Goal: Task Accomplishment & Management: Use online tool/utility

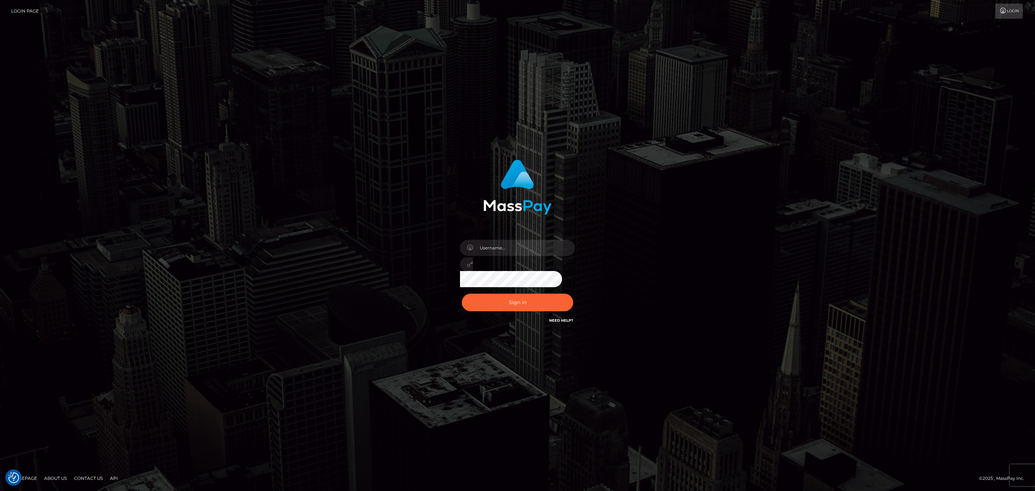
click at [520, 236] on div at bounding box center [517, 261] width 126 height 55
click at [521, 241] on input "text" at bounding box center [524, 248] width 102 height 16
click at [522, 243] on input "text" at bounding box center [524, 248] width 102 height 16
type input "speralta"
click at [499, 306] on button "Sign in" at bounding box center [517, 302] width 111 height 18
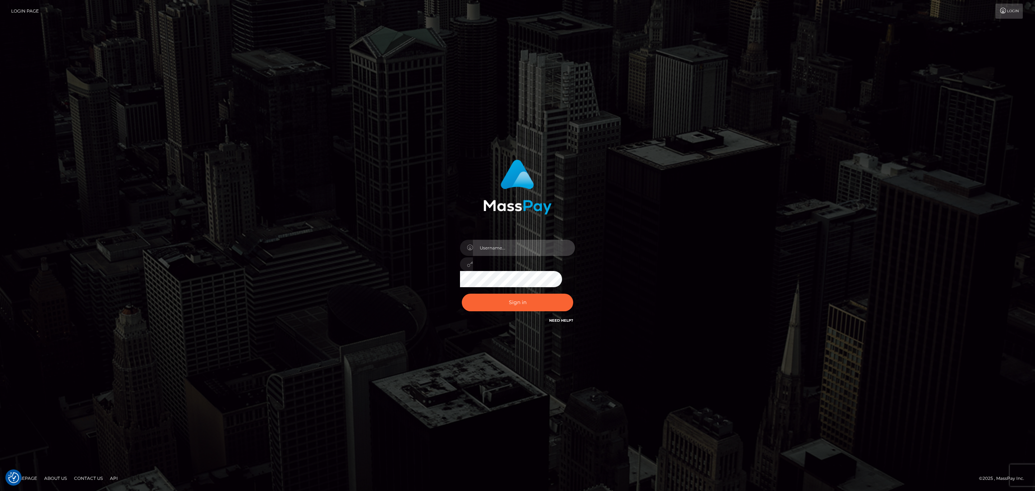
click at [539, 250] on input "text" at bounding box center [524, 248] width 102 height 16
type input "speralta"
click at [462, 293] on button "Sign in" at bounding box center [517, 302] width 111 height 18
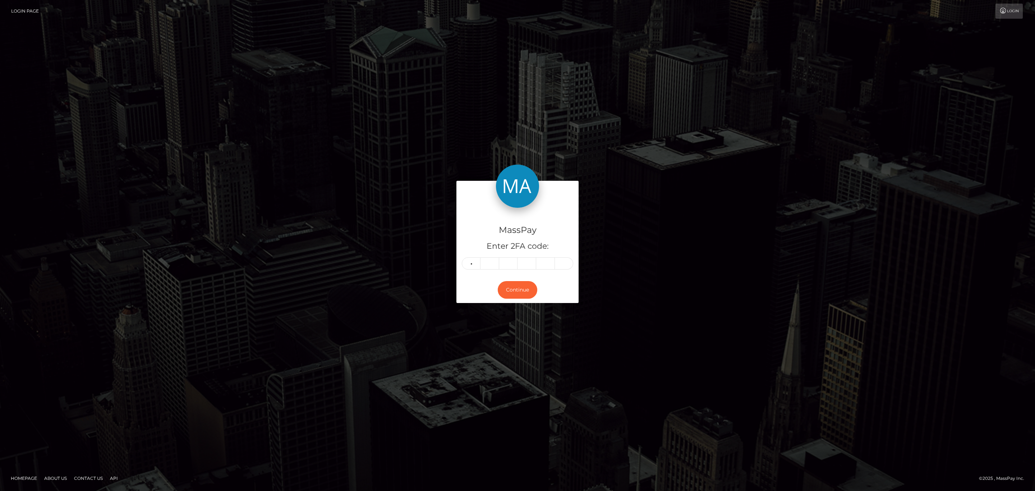
type input "3"
type input "8"
type input "7"
type input "3"
type input "6"
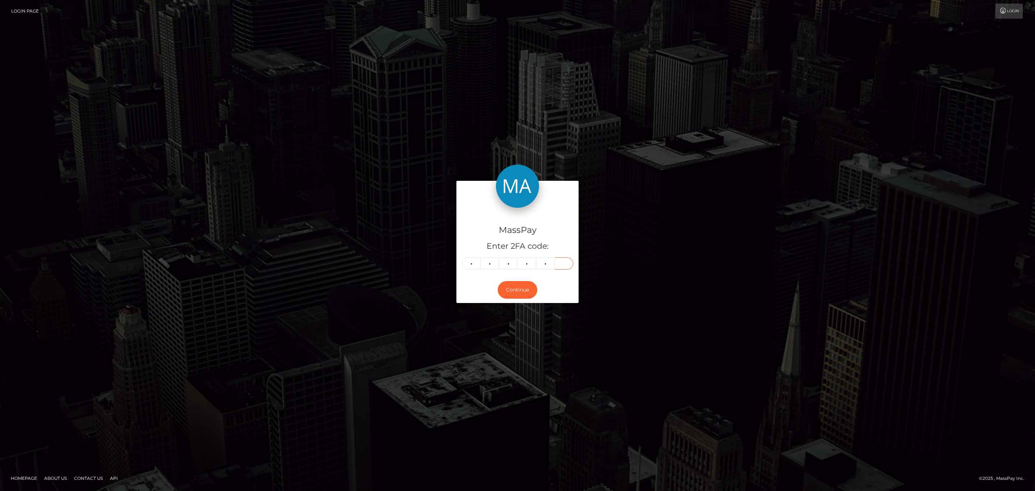
type input "0"
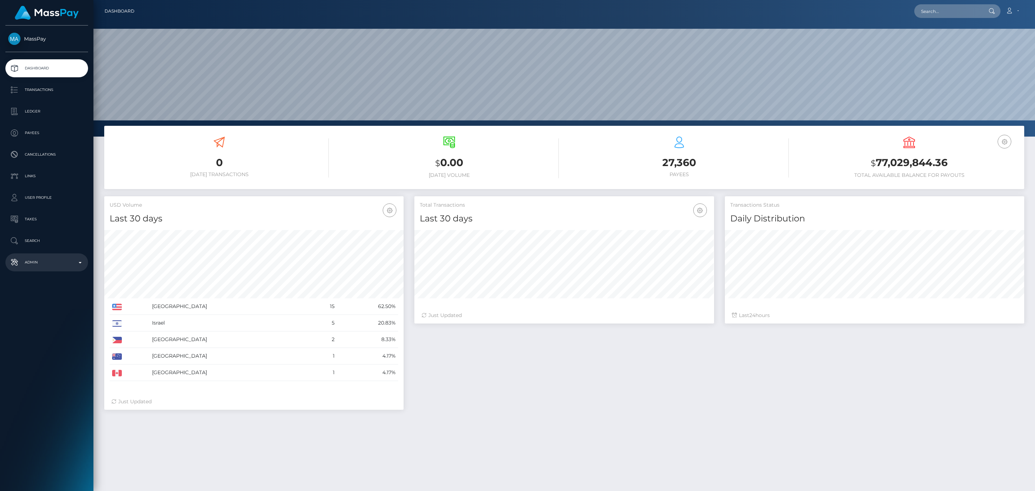
scroll to position [127, 299]
drag, startPoint x: 21, startPoint y: 253, endPoint x: 22, endPoint y: 261, distance: 8.7
click at [21, 253] on link "Admin" at bounding box center [46, 262] width 83 height 18
click at [22, 261] on p "Admin" at bounding box center [46, 262] width 77 height 11
click at [63, 91] on p "Transactions" at bounding box center [46, 89] width 77 height 11
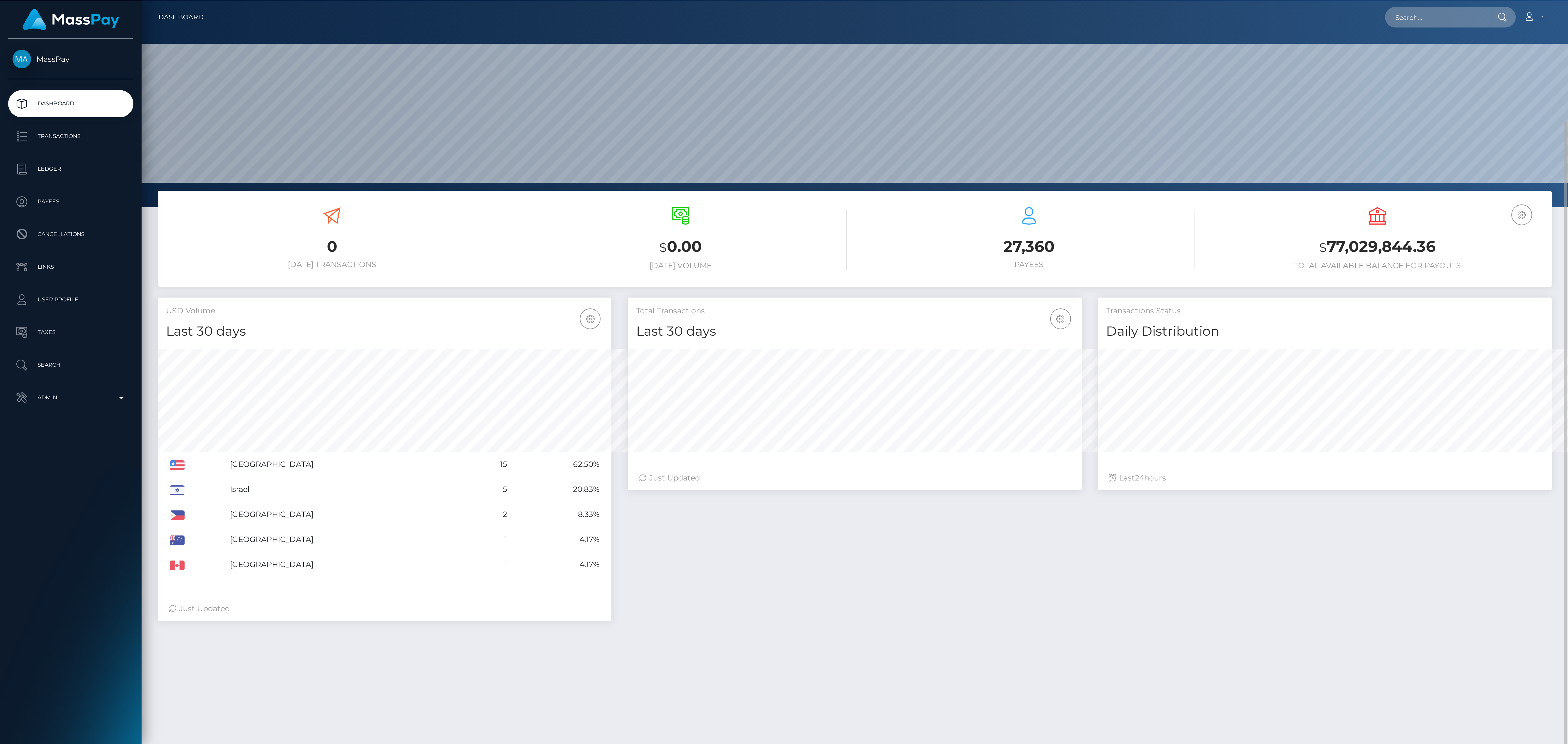
scroll to position [96, 488]
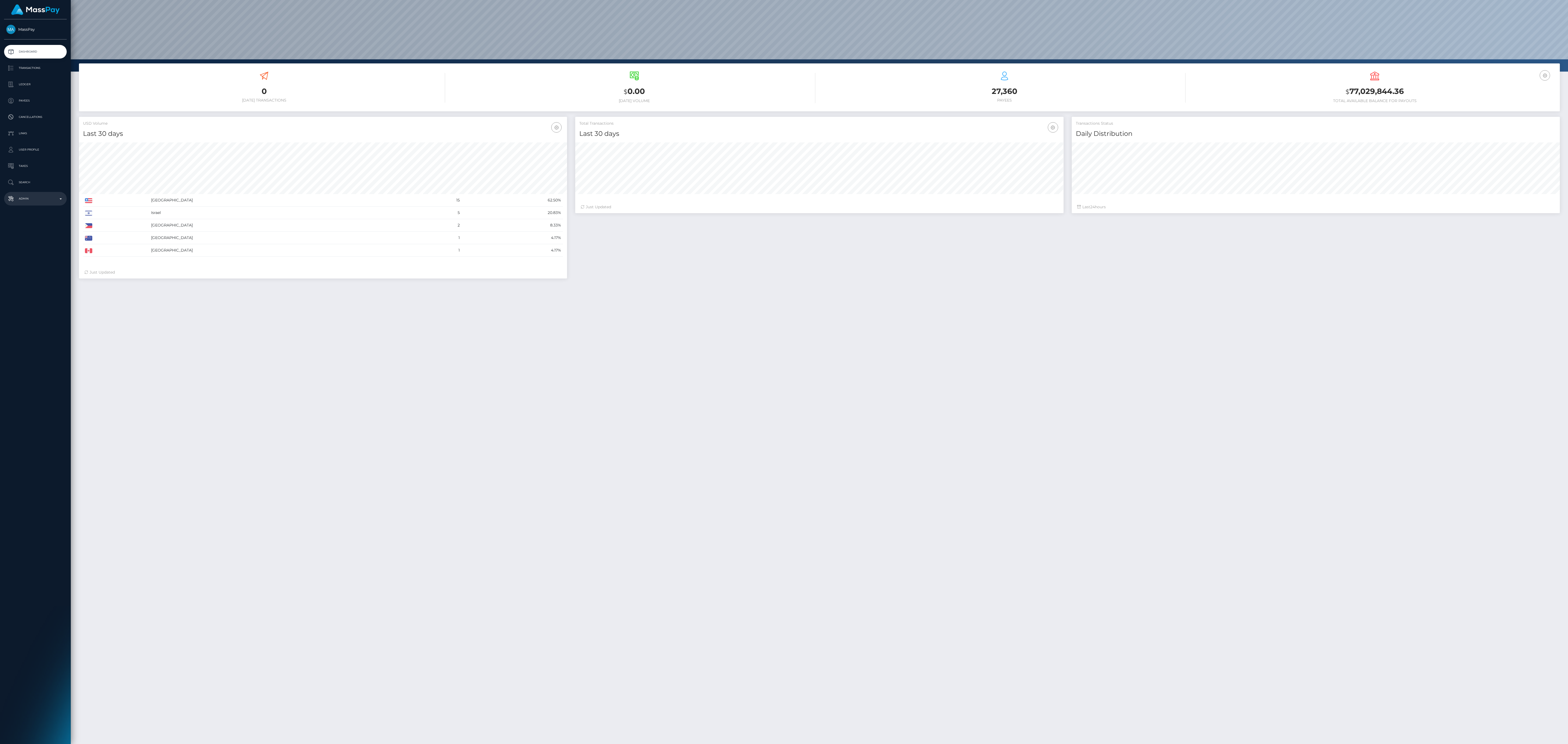
click at [38, 204] on link "Admin" at bounding box center [35, 199] width 63 height 14
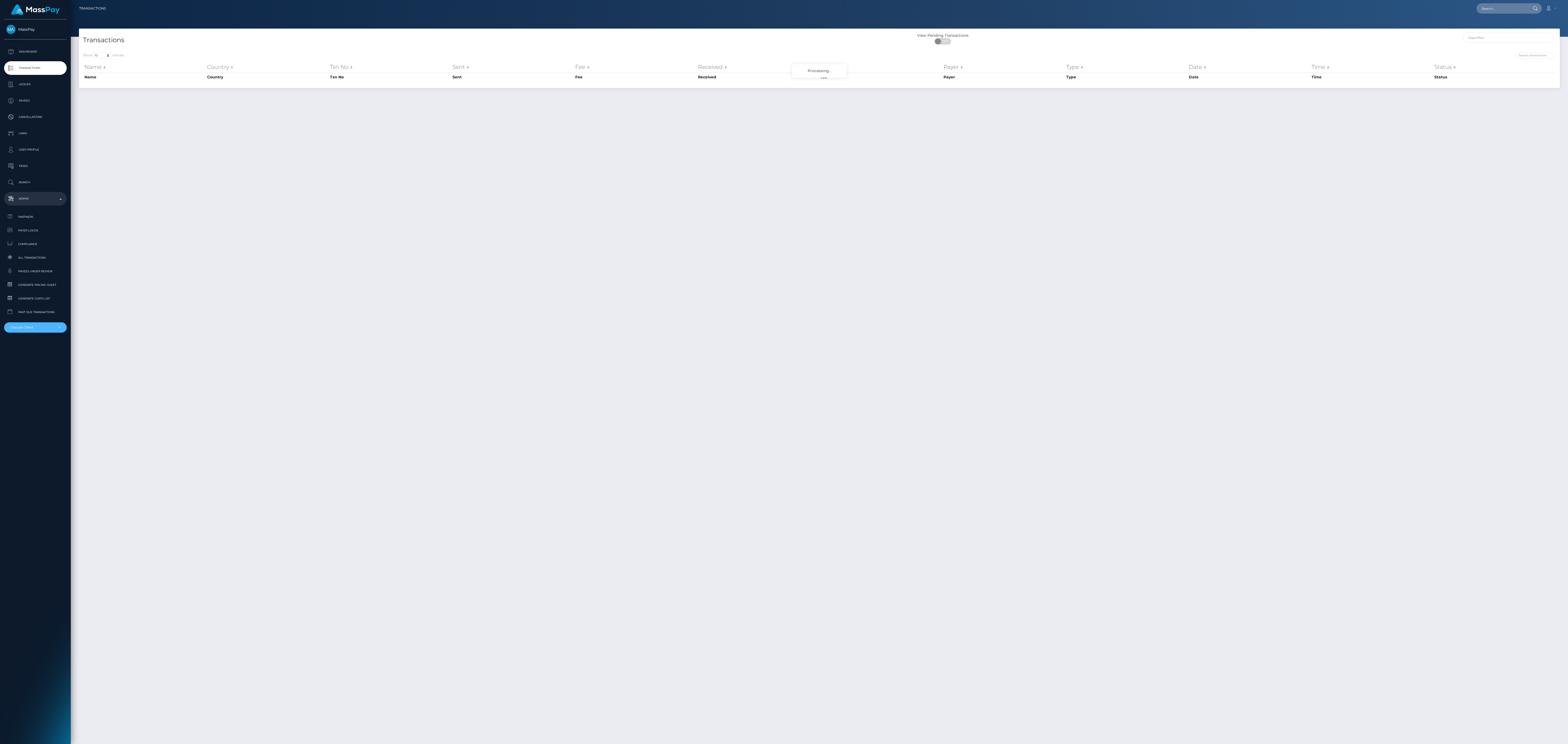
click at [30, 324] on div "Choose Client" at bounding box center [35, 327] width 63 height 11
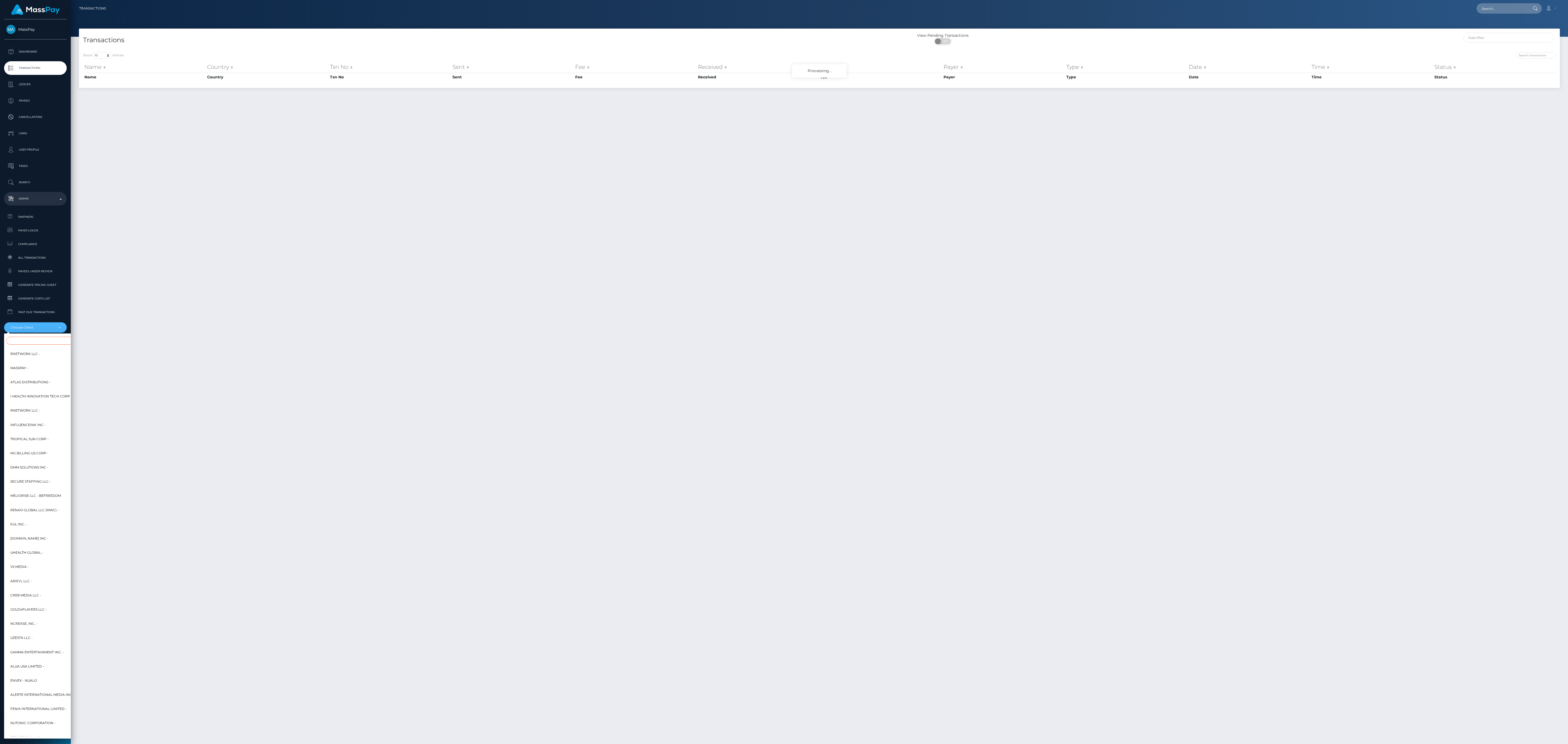
click at [33, 344] on input "Search" at bounding box center [66, 340] width 120 height 8
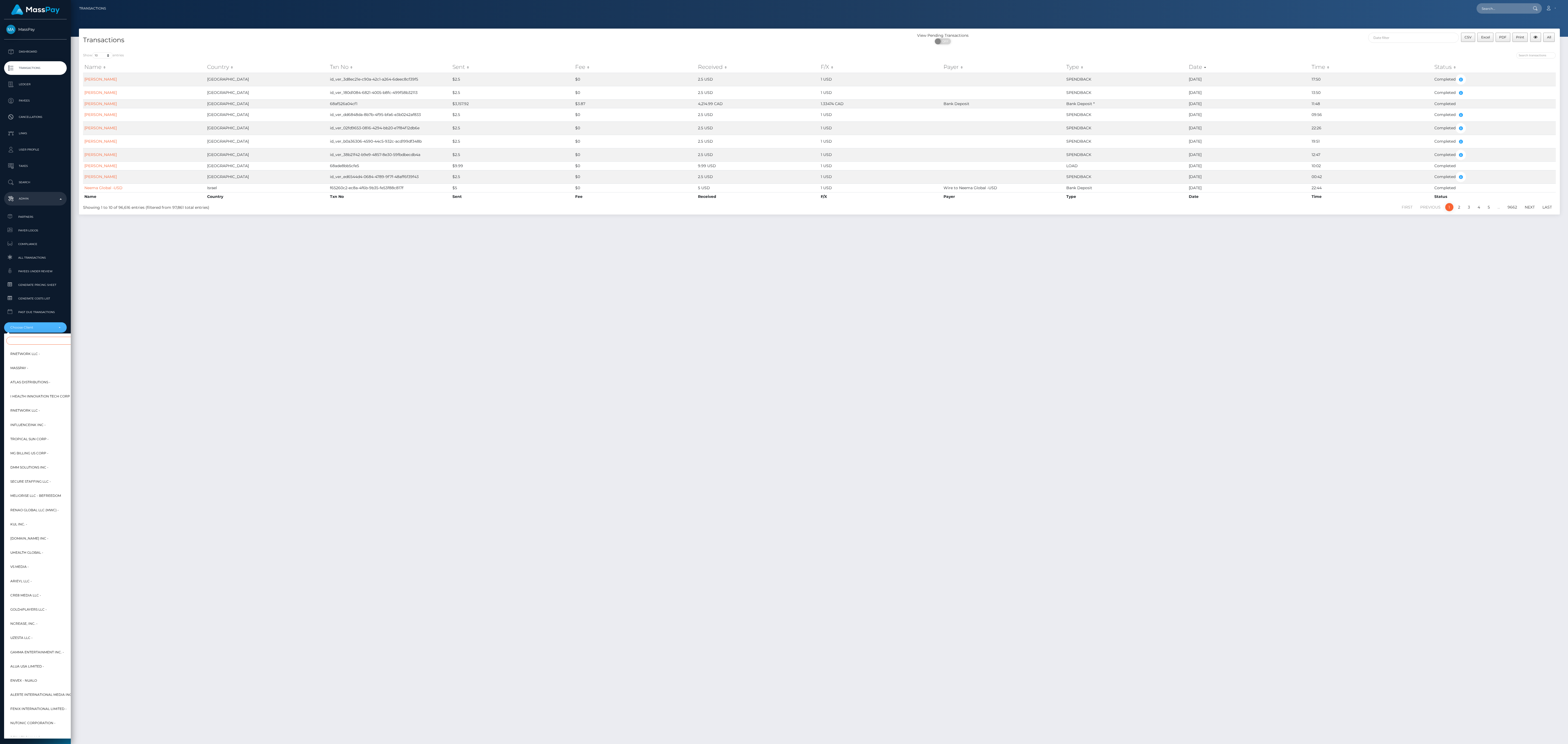
click at [34, 336] on input "Search" at bounding box center [66, 340] width 120 height 8
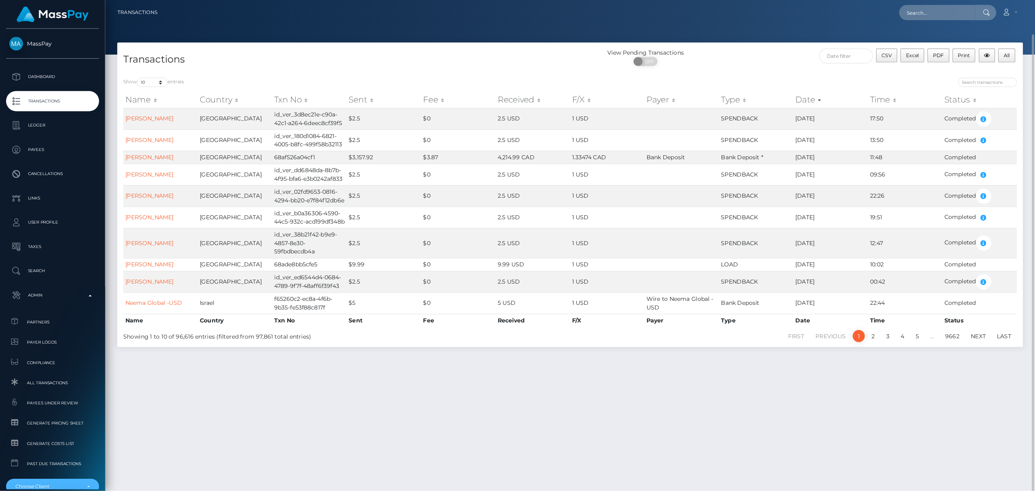
scroll to position [15, 0]
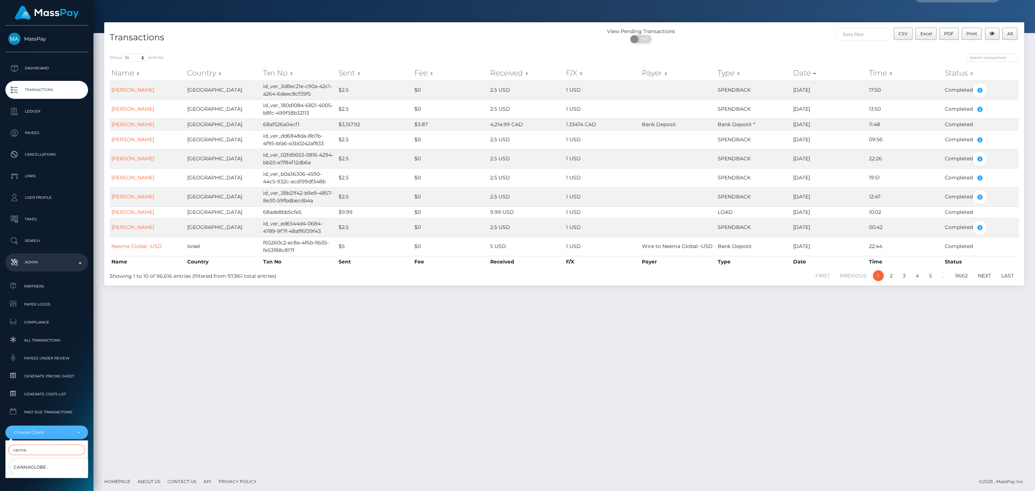
type input "canna"
click at [39, 463] on span "CannaGlobe -" at bounding box center [31, 466] width 35 height 9
select select "145"
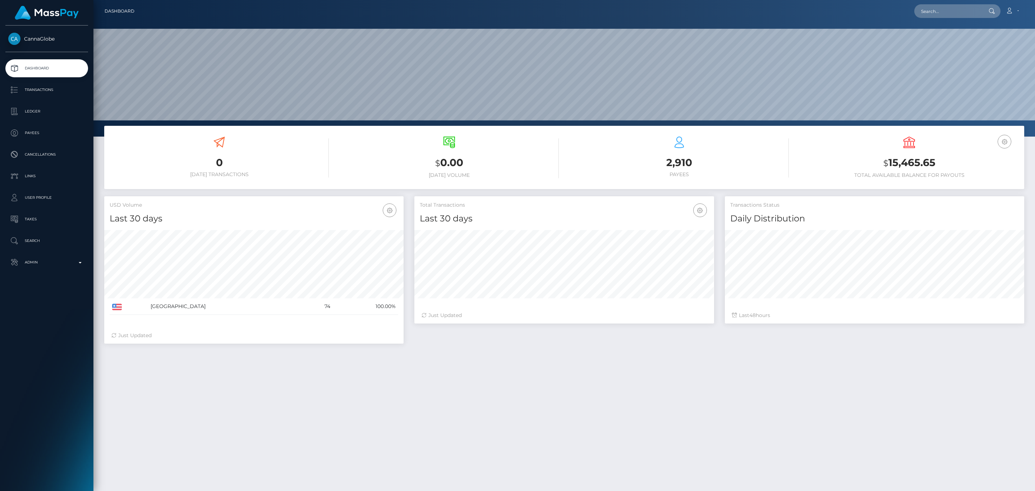
scroll to position [127, 299]
click at [57, 90] on p "Transactions" at bounding box center [46, 89] width 77 height 11
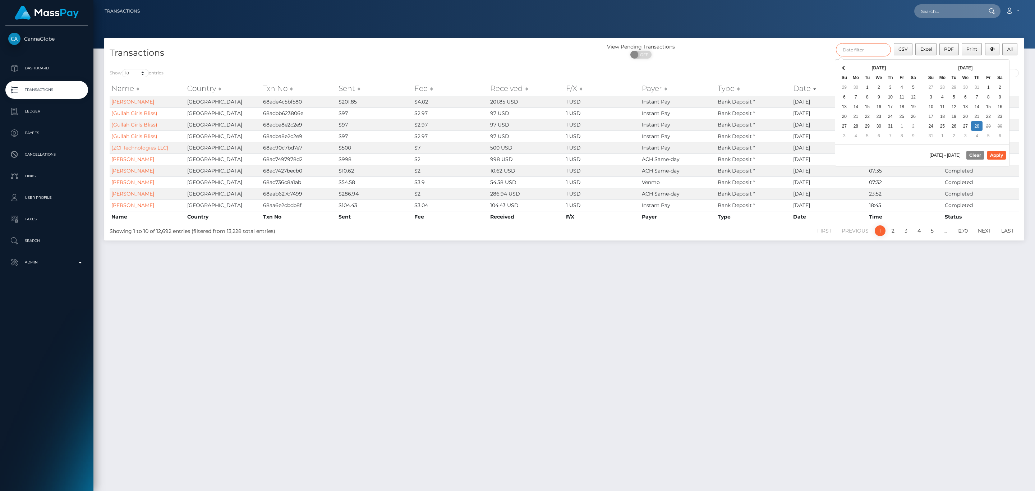
click at [879, 52] on input "text" at bounding box center [863, 49] width 55 height 13
click at [850, 68] on th "Jul 2025" at bounding box center [878, 68] width 57 height 10
click at [849, 68] on th at bounding box center [843, 68] width 11 height 10
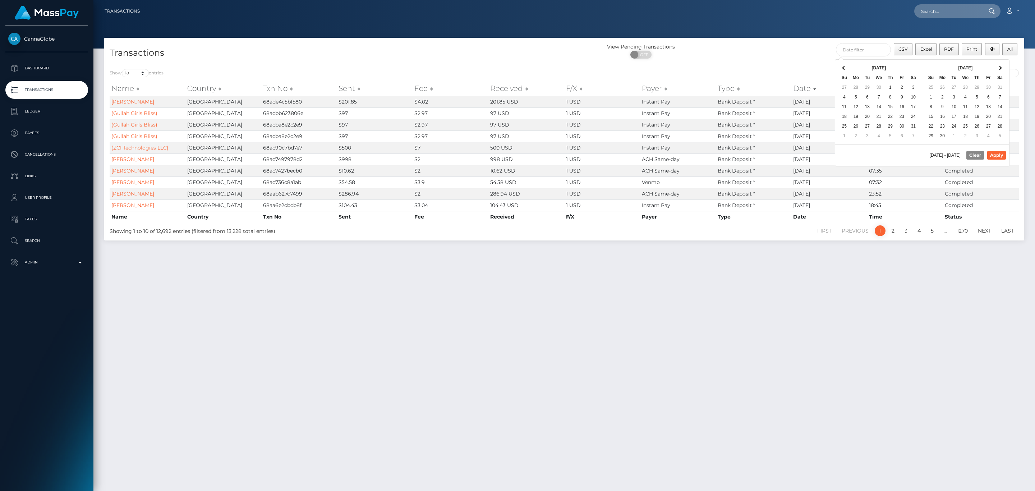
click at [849, 68] on th at bounding box center [843, 68] width 11 height 10
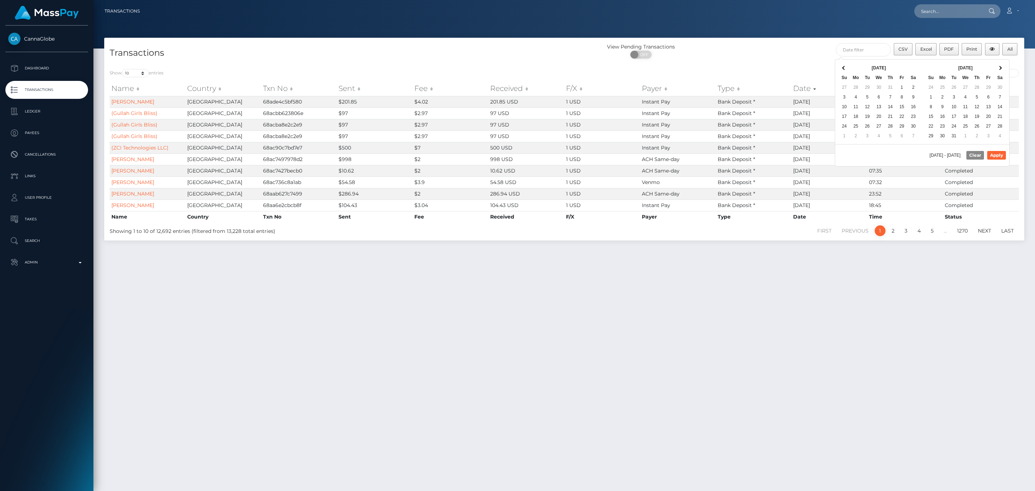
click at [849, 68] on th at bounding box center [843, 68] width 11 height 10
click at [1004, 66] on th at bounding box center [999, 68] width 11 height 10
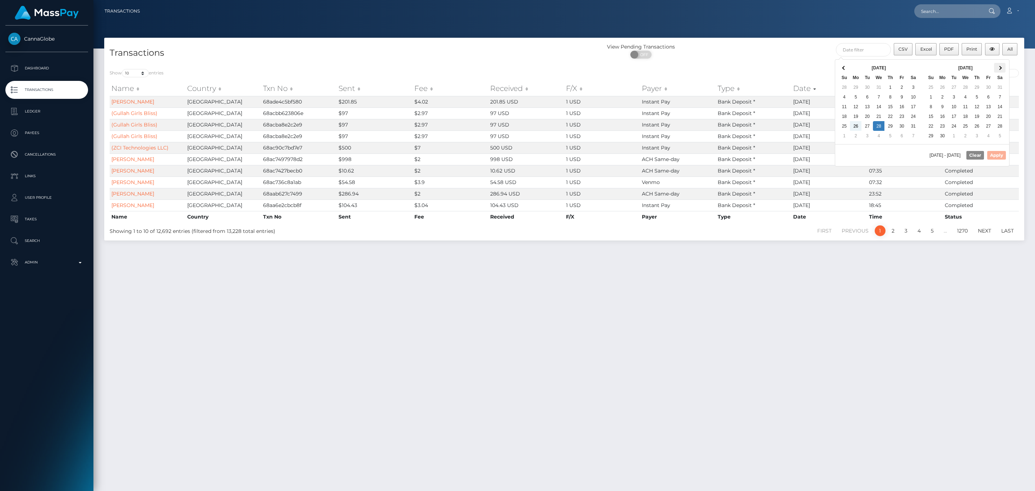
click at [1001, 67] on span at bounding box center [1000, 68] width 4 height 4
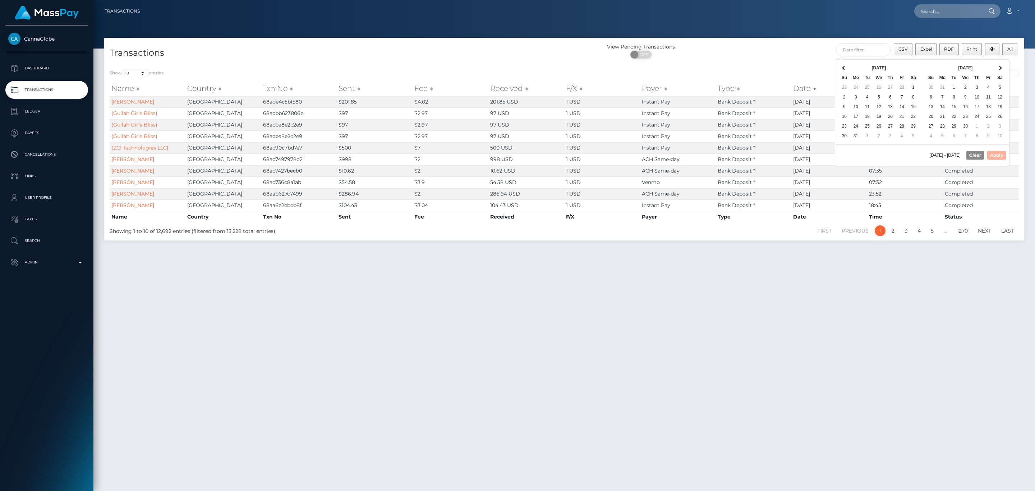
click at [1001, 67] on span at bounding box center [1000, 68] width 4 height 4
click at [1001, 67] on th at bounding box center [999, 68] width 11 height 10
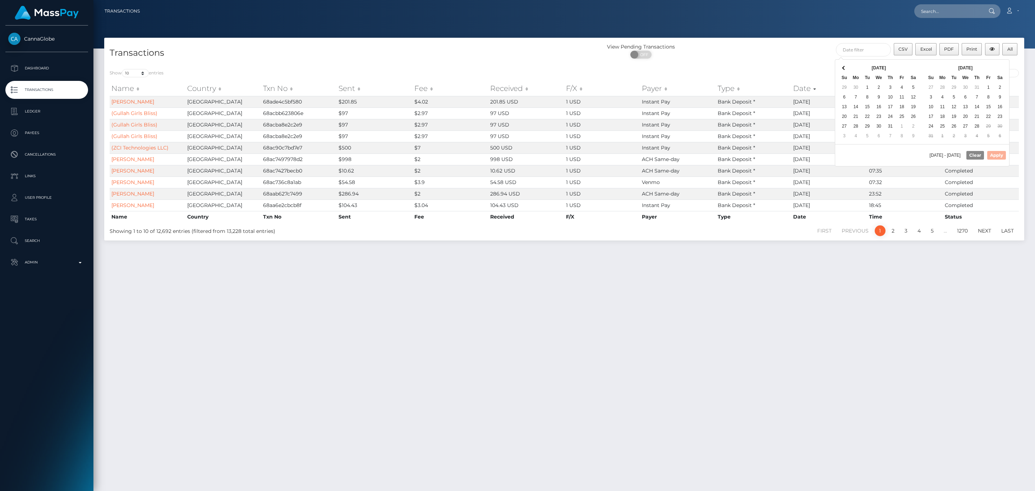
click at [1001, 67] on th at bounding box center [999, 68] width 11 height 10
click at [997, 154] on button "Apply" at bounding box center [996, 155] width 19 height 9
type input "08/28/2024 - 08/28/2025"
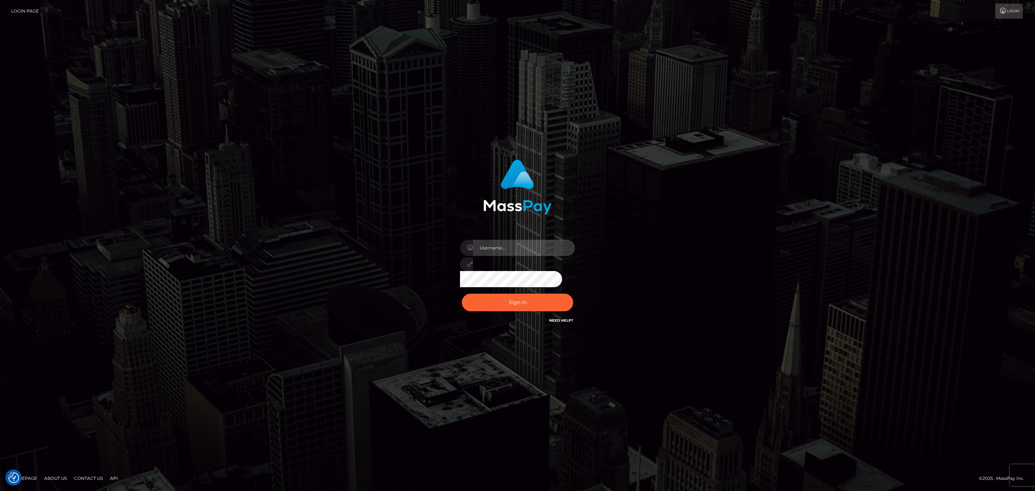
click at [551, 249] on input "text" at bounding box center [524, 248] width 102 height 16
type input "speralta"
click at [503, 297] on button "Sign in" at bounding box center [517, 302] width 111 height 18
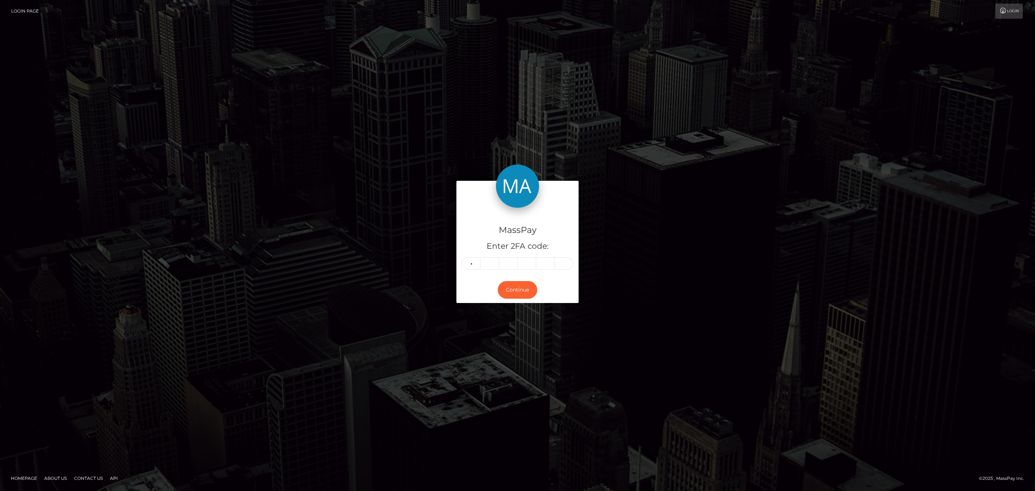
type input "4"
type input "3"
type input "2"
type input "6"
type input "9"
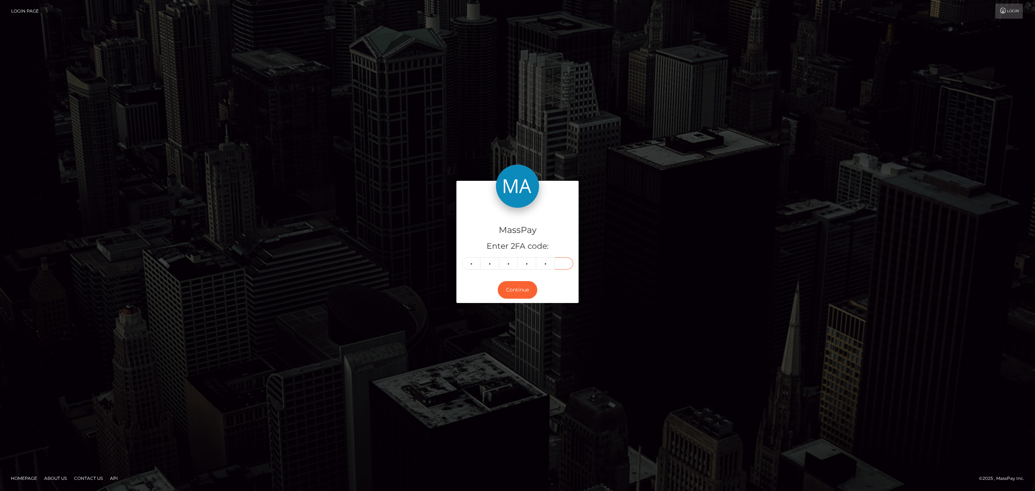
type input "1"
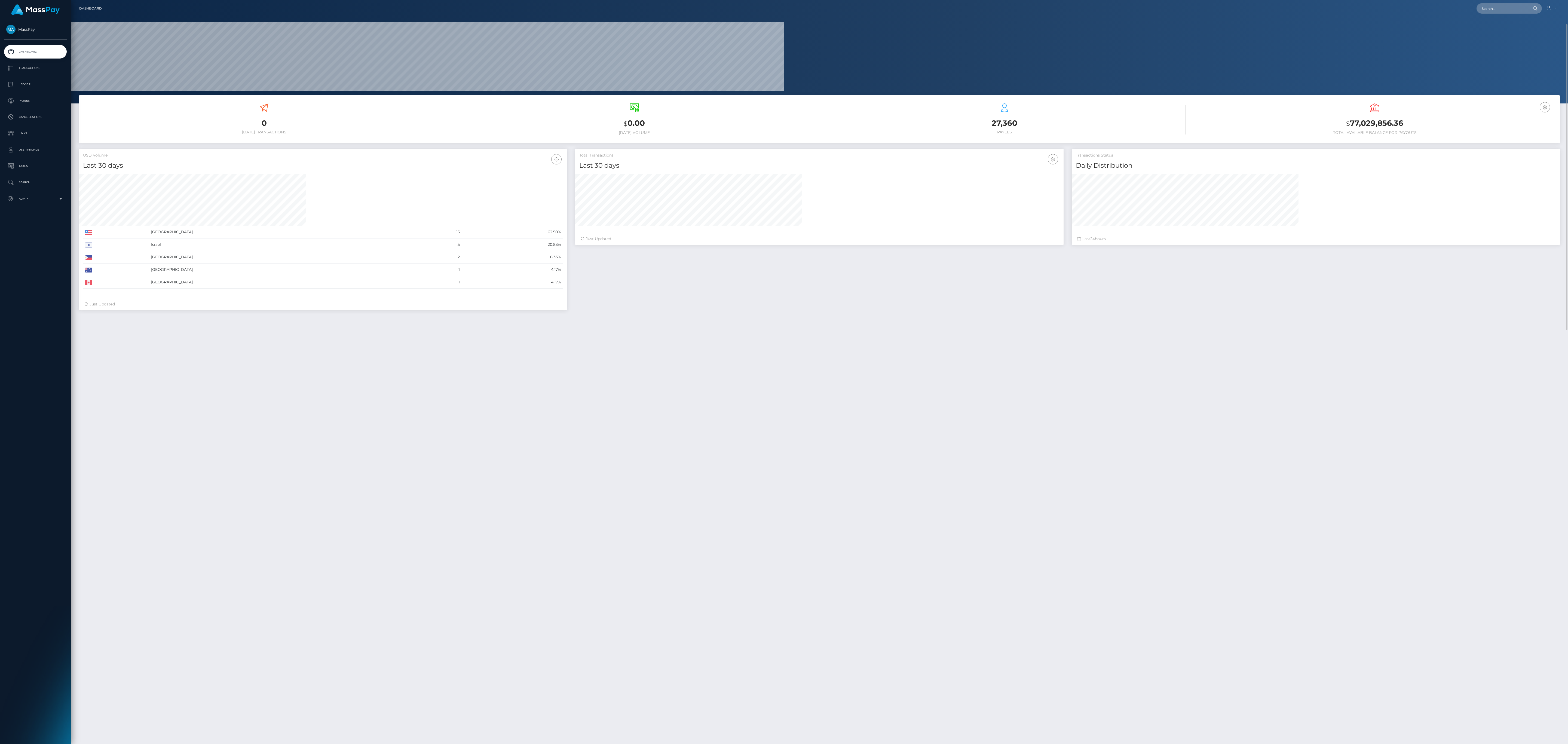
scroll to position [96, 488]
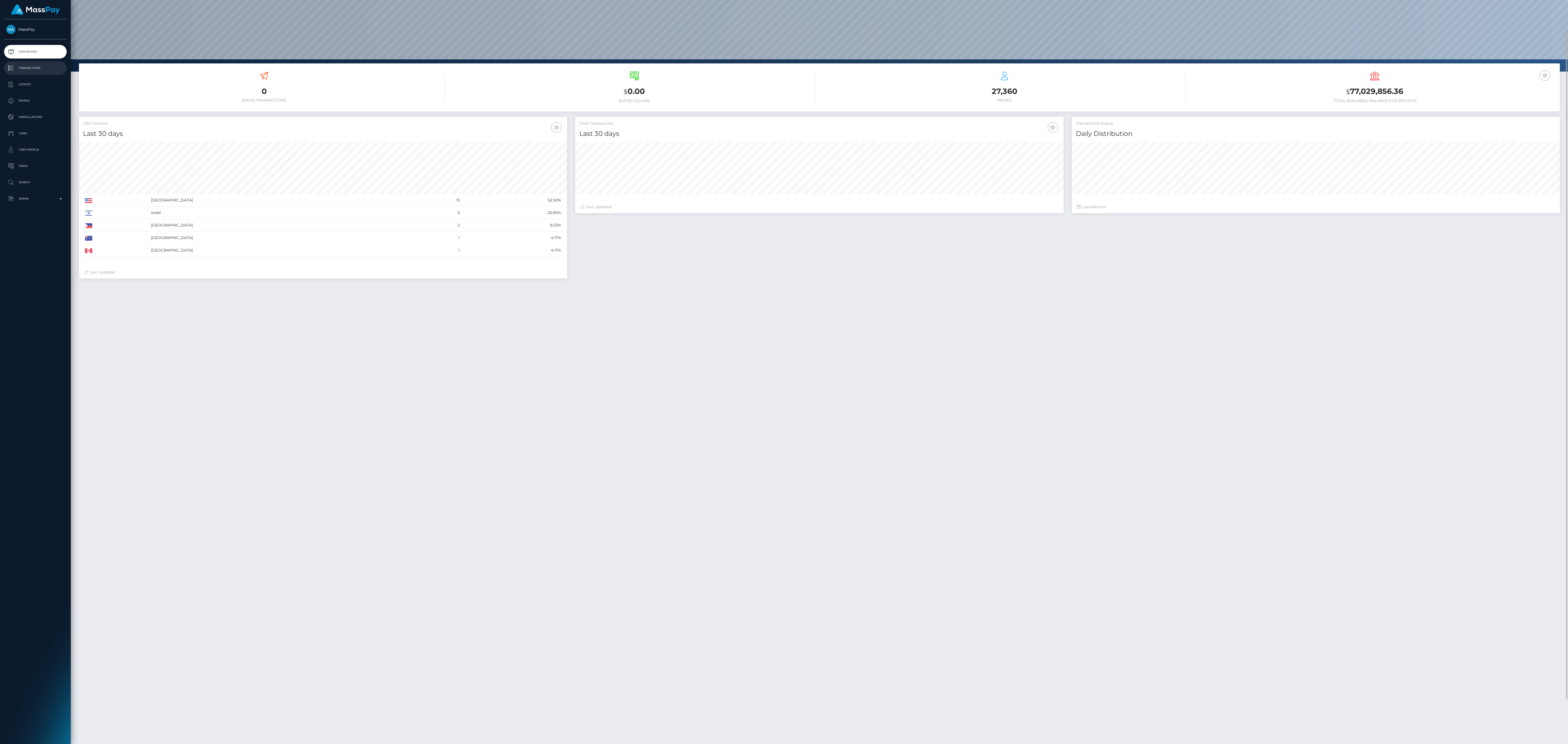
click at [33, 71] on p "Transactions" at bounding box center [35, 67] width 58 height 8
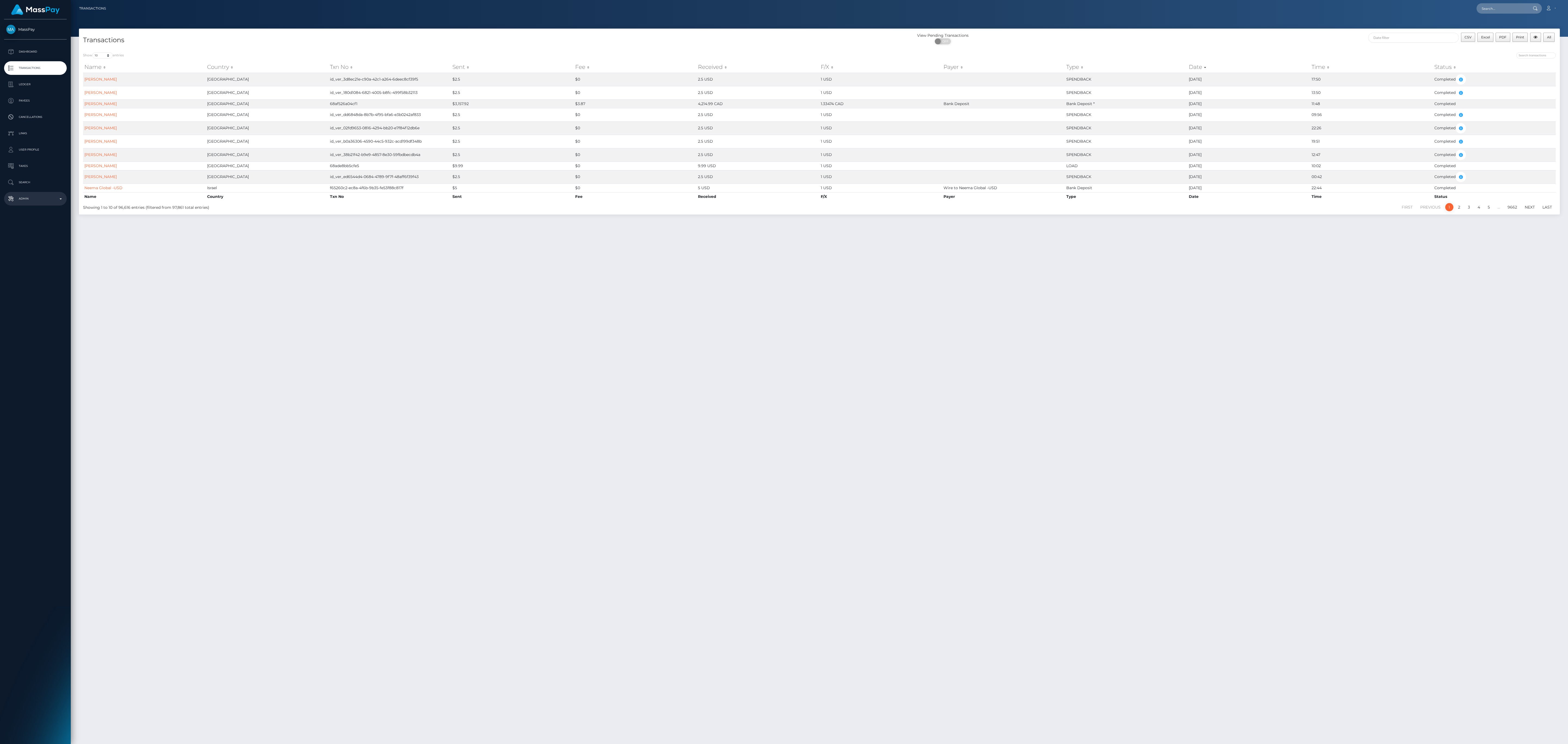
drag, startPoint x: 26, startPoint y: 196, endPoint x: 44, endPoint y: 205, distance: 20.1
click at [27, 196] on p "Admin" at bounding box center [35, 199] width 58 height 8
click at [45, 329] on div "Choose Client" at bounding box center [33, 327] width 44 height 5
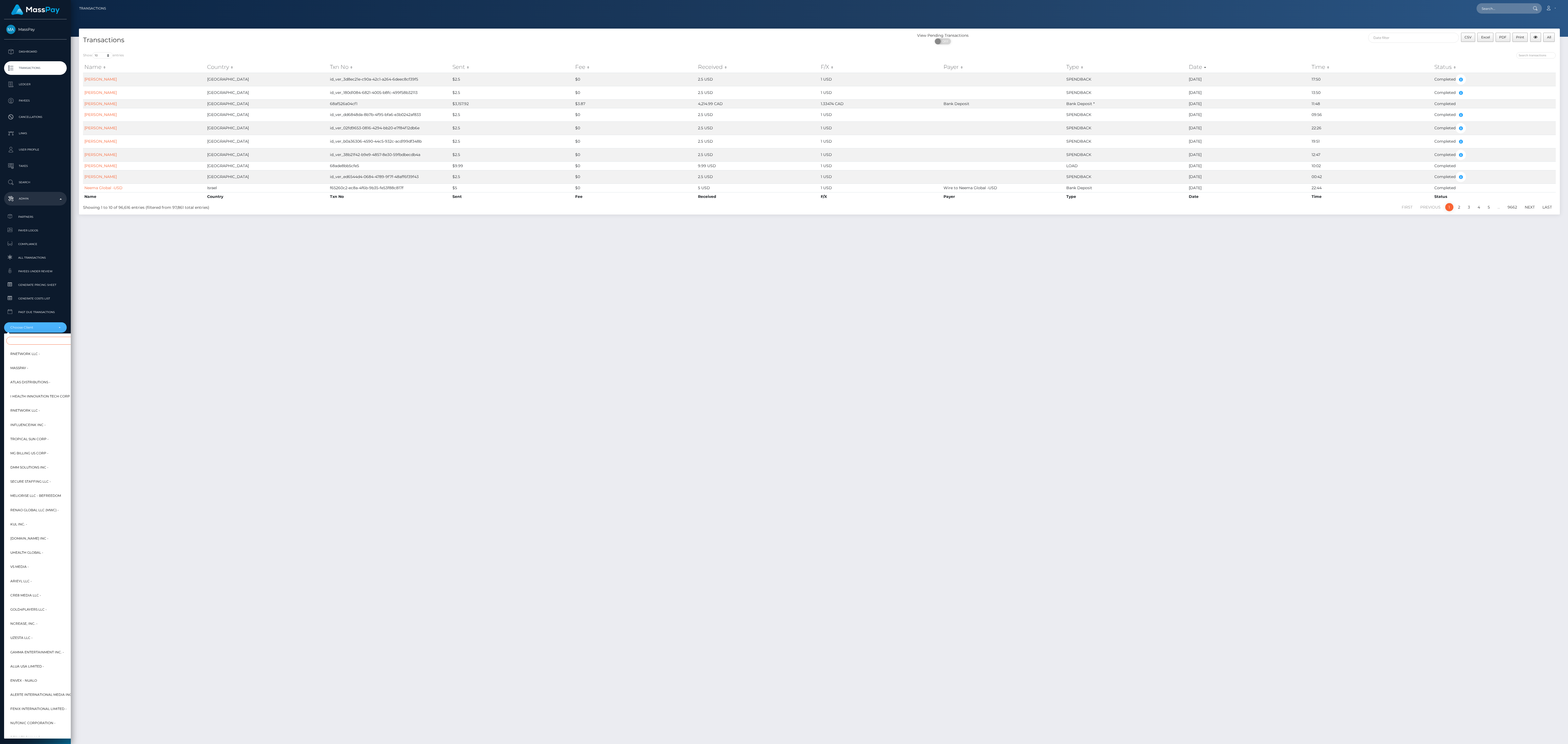
click at [60, 338] on input "Search" at bounding box center [66, 340] width 120 height 8
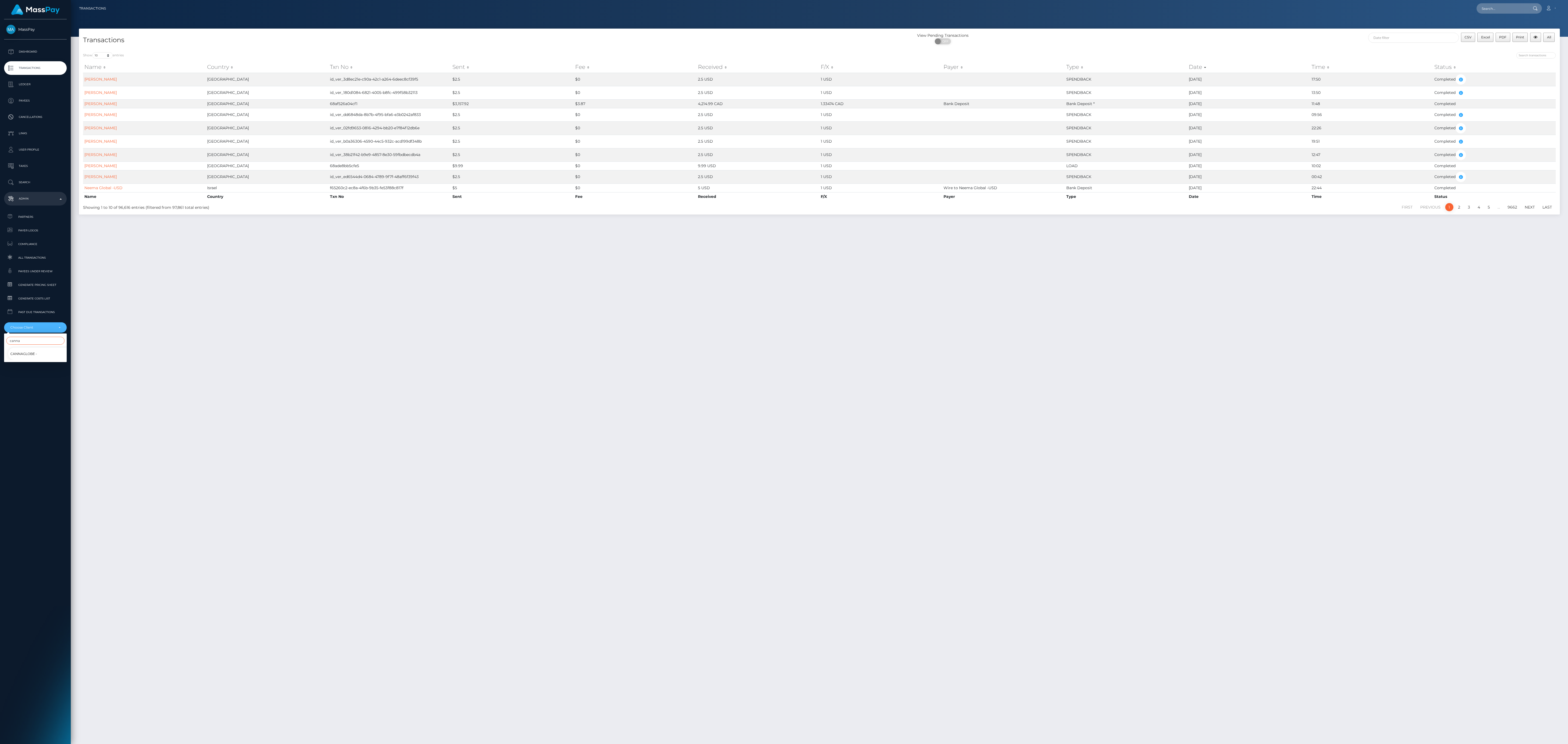
type input "canna"
click at [45, 355] on link "CannaGlobe -" at bounding box center [39, 354] width 63 height 12
select select "145"
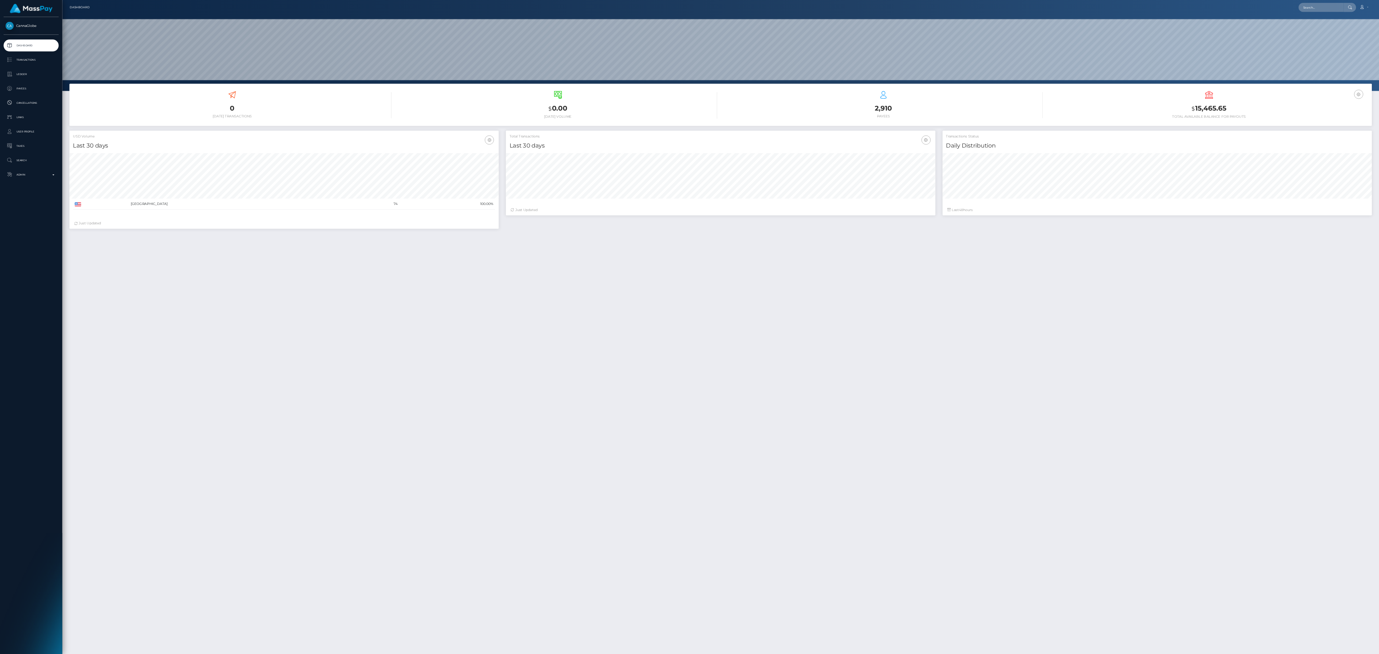
scroll to position [127, 644]
click at [50, 86] on p "Transactions" at bounding box center [46, 89] width 77 height 11
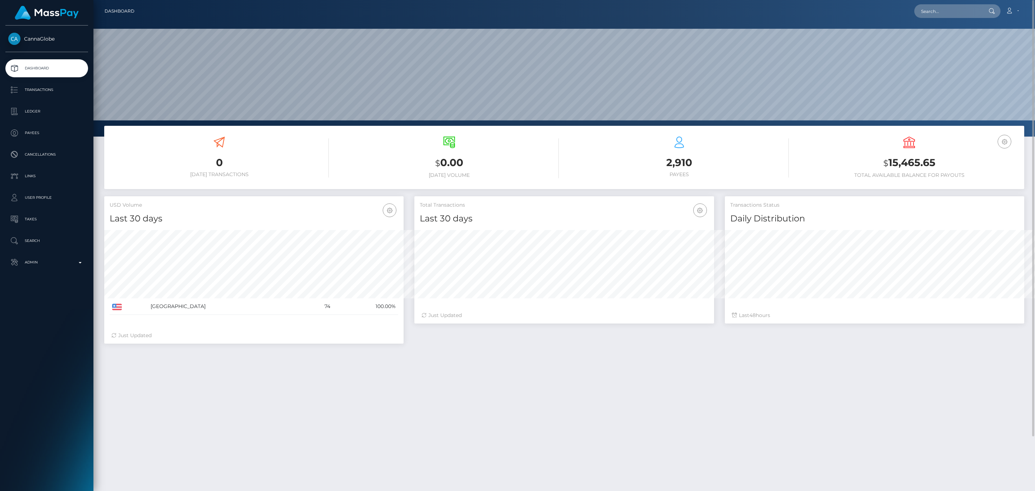
scroll to position [0, 0]
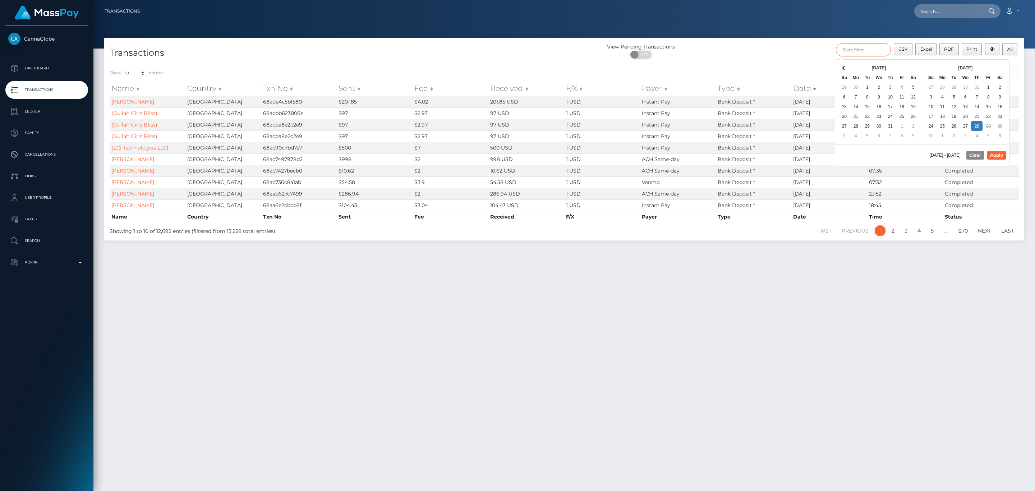
click at [852, 54] on input "text" at bounding box center [863, 49] width 55 height 13
click at [845, 64] on th at bounding box center [843, 68] width 11 height 10
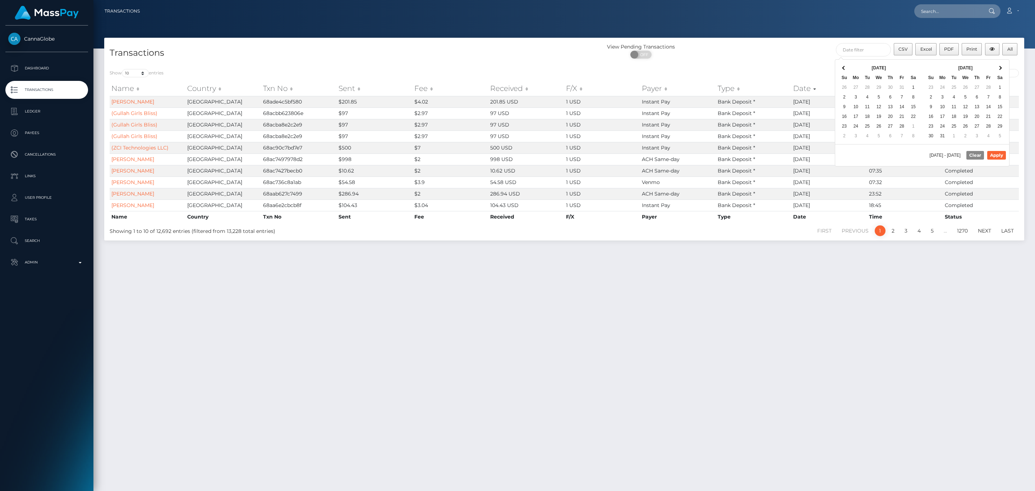
click at [845, 64] on th at bounding box center [843, 68] width 11 height 10
click at [846, 63] on th at bounding box center [843, 68] width 11 height 10
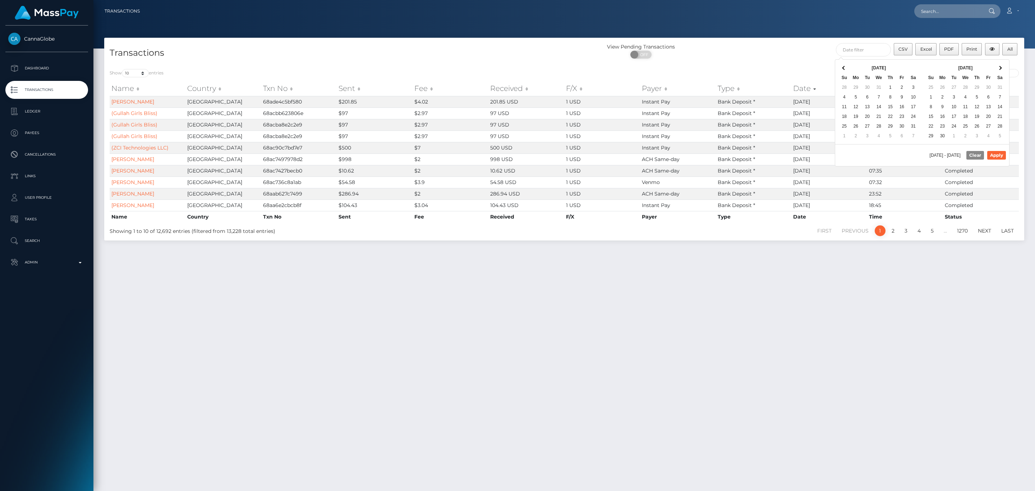
click at [846, 63] on th at bounding box center [843, 68] width 11 height 10
click at [1005, 66] on table "Aug 2024 Su Mo Tu We Th Fr Sa 28 29 30 31 1 2 3 4 5 6 7 8 9 10 11 12 13 14 15 1…" at bounding box center [965, 102] width 81 height 78
click at [1000, 66] on th at bounding box center [999, 68] width 11 height 10
click at [1001, 68] on span at bounding box center [1000, 68] width 4 height 4
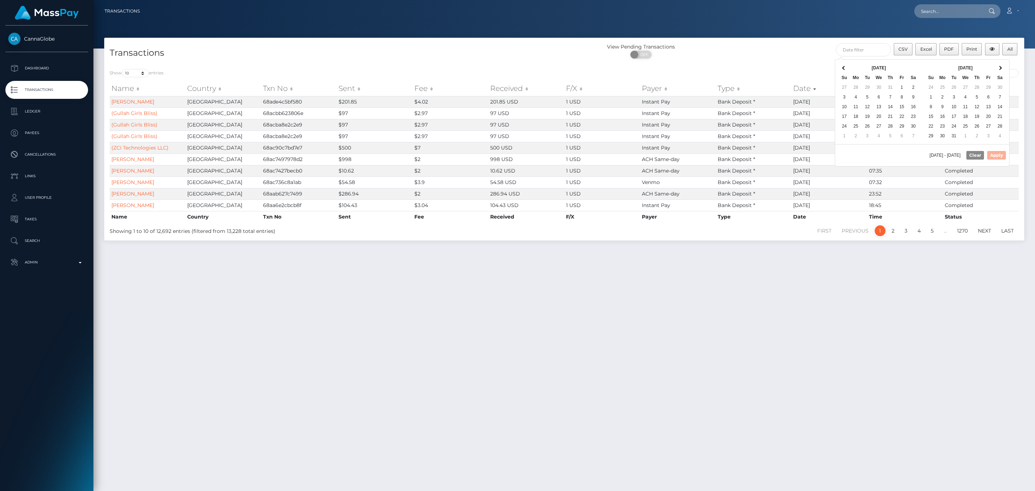
click at [1001, 68] on span at bounding box center [1000, 68] width 4 height 4
click at [1001, 67] on th at bounding box center [999, 68] width 11 height 10
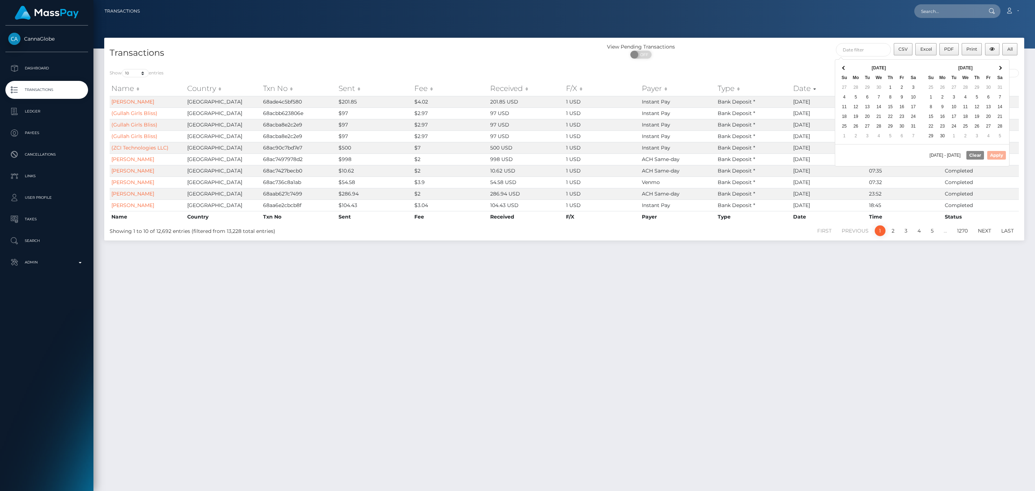
click at [1001, 67] on th at bounding box center [999, 68] width 11 height 10
click at [994, 157] on button "Apply" at bounding box center [996, 155] width 19 height 9
type input "08/28/2024 - 08/28/2025"
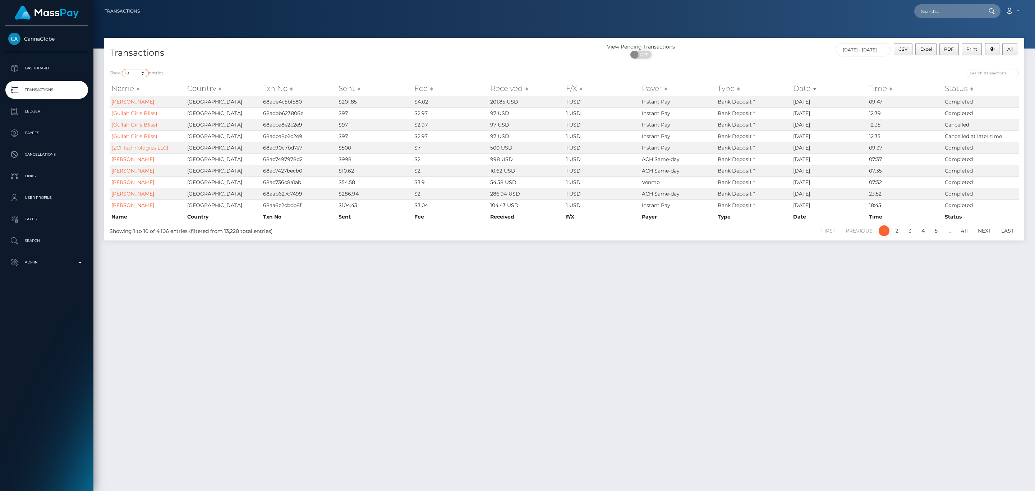
drag, startPoint x: 126, startPoint y: 73, endPoint x: 133, endPoint y: 72, distance: 6.8
click at [126, 73] on select "10 25 50 100 250 500 1,000 3,500 All" at bounding box center [135, 73] width 27 height 8
select select "-1"
click at [122, 69] on select "10 25 50 100 250 500 1,000 3,500 All" at bounding box center [135, 73] width 27 height 8
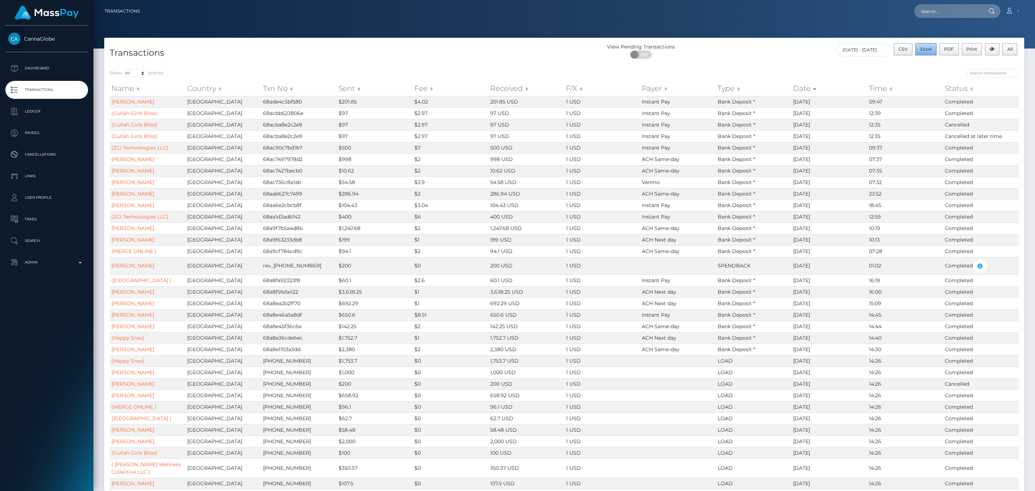
drag, startPoint x: 916, startPoint y: 52, endPoint x: 1034, endPoint y: 52, distance: 117.8
click at [916, 52] on button "Excel" at bounding box center [925, 49] width 21 height 12
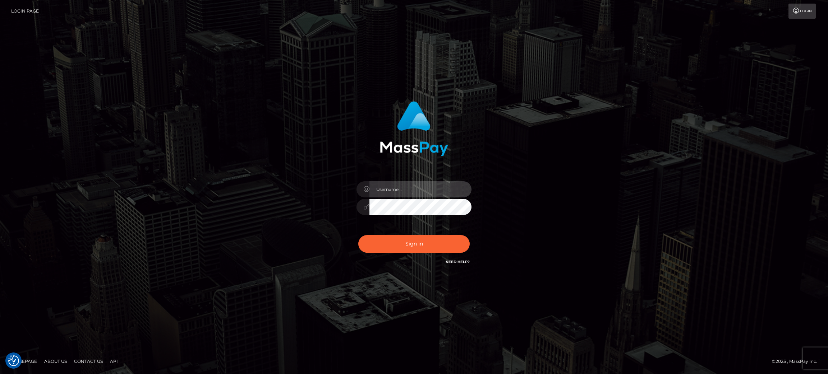
click at [382, 195] on input "text" at bounding box center [420, 189] width 102 height 16
type input "speralta"
click at [771, 249] on div "speralta Sign in" at bounding box center [414, 187] width 828 height 291
click at [437, 238] on button "Sign in" at bounding box center [413, 244] width 111 height 18
click at [436, 193] on input "text" at bounding box center [420, 189] width 102 height 16
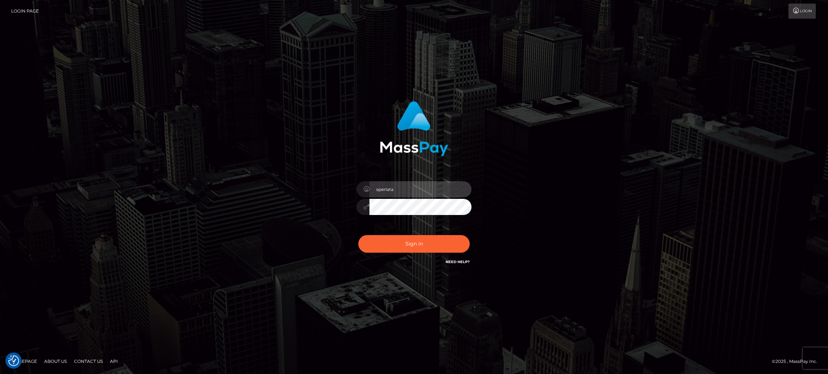
click at [413, 193] on input "sperlata" at bounding box center [420, 189] width 102 height 16
type input "sperealta"
click at [411, 251] on button "Sign in" at bounding box center [413, 244] width 111 height 18
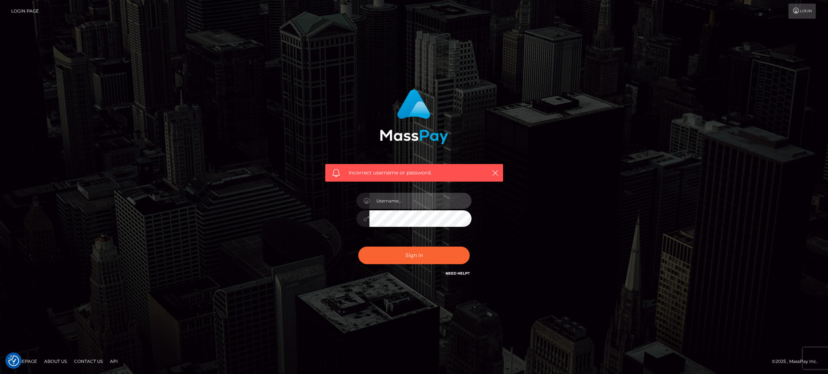
click at [407, 208] on input "text" at bounding box center [420, 201] width 102 height 16
type input "speralta"
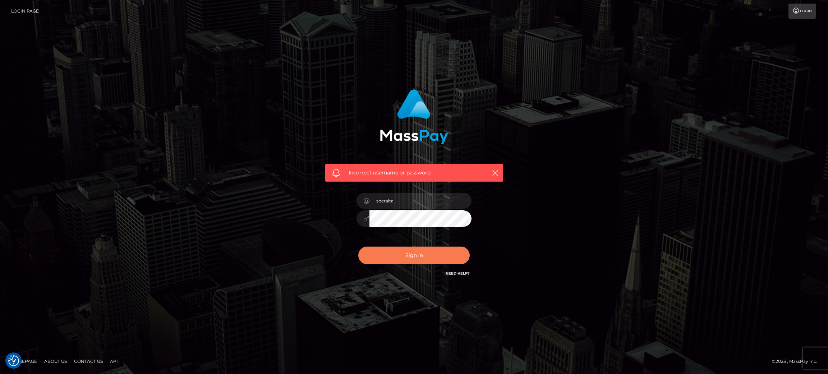
click at [439, 257] on button "Sign in" at bounding box center [413, 256] width 111 height 18
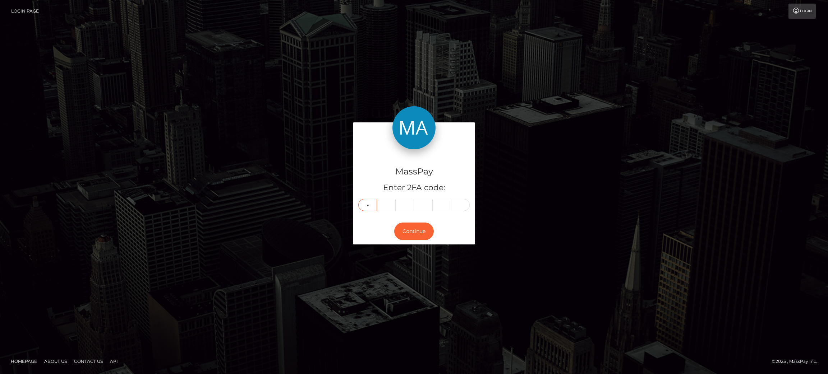
type input "4"
type input "3"
type input "2"
type input "0"
type input "5"
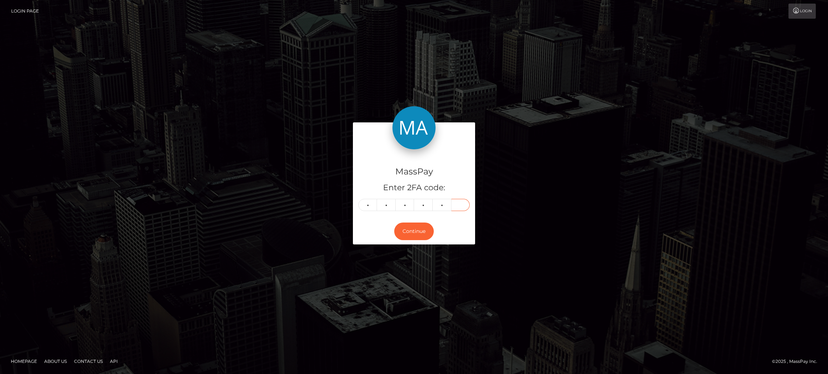
type input "9"
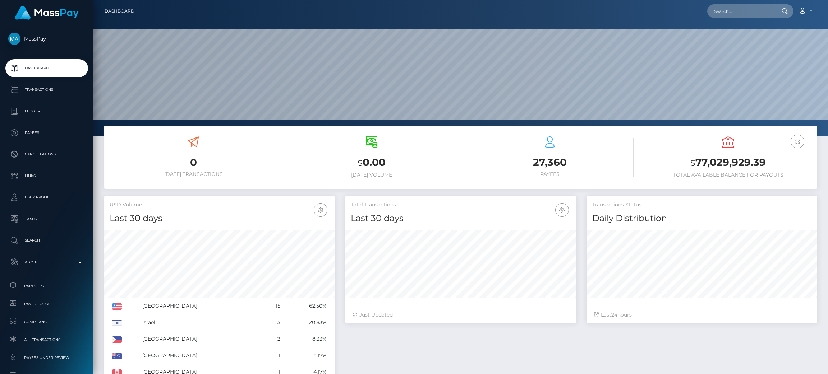
scroll to position [128, 230]
click at [65, 87] on p "Transactions" at bounding box center [46, 89] width 77 height 11
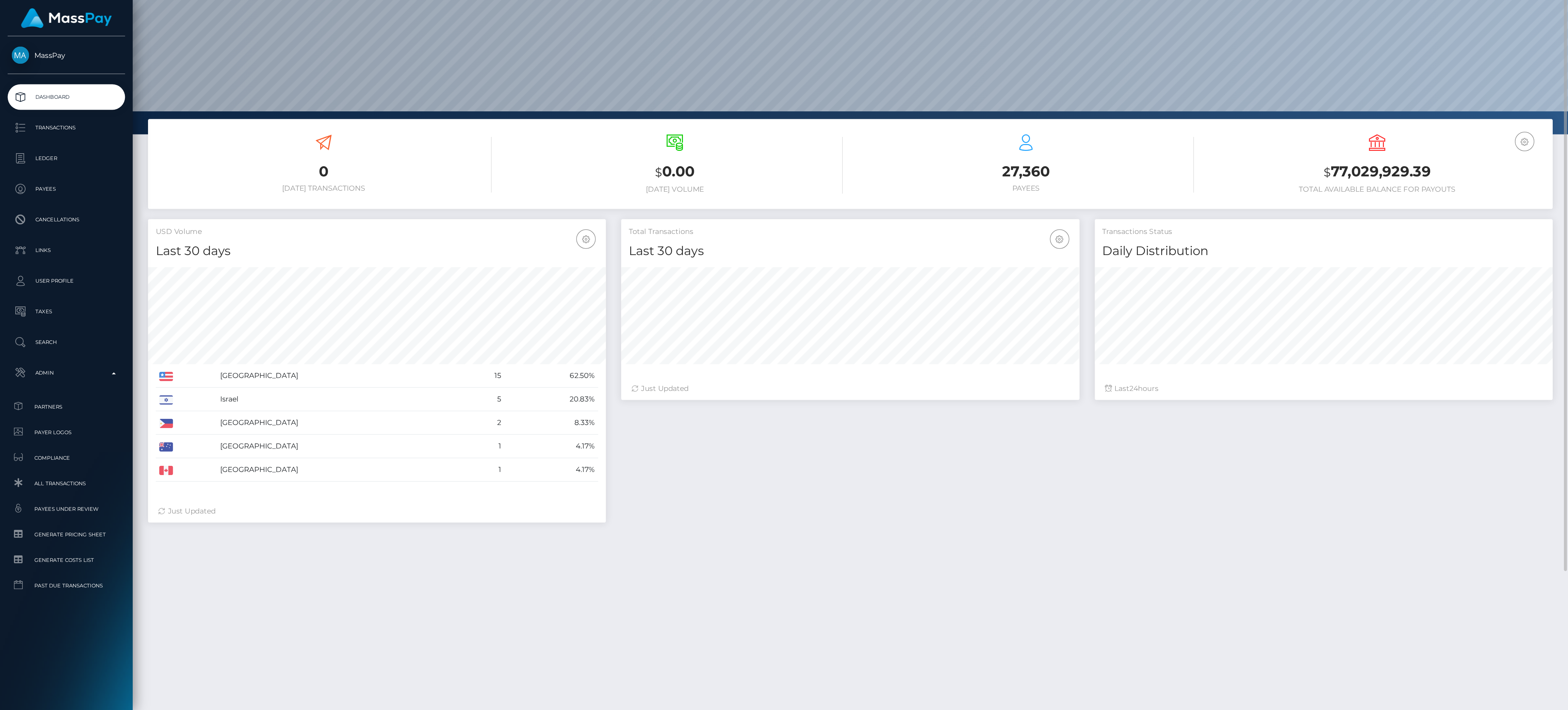
scroll to position [0, 0]
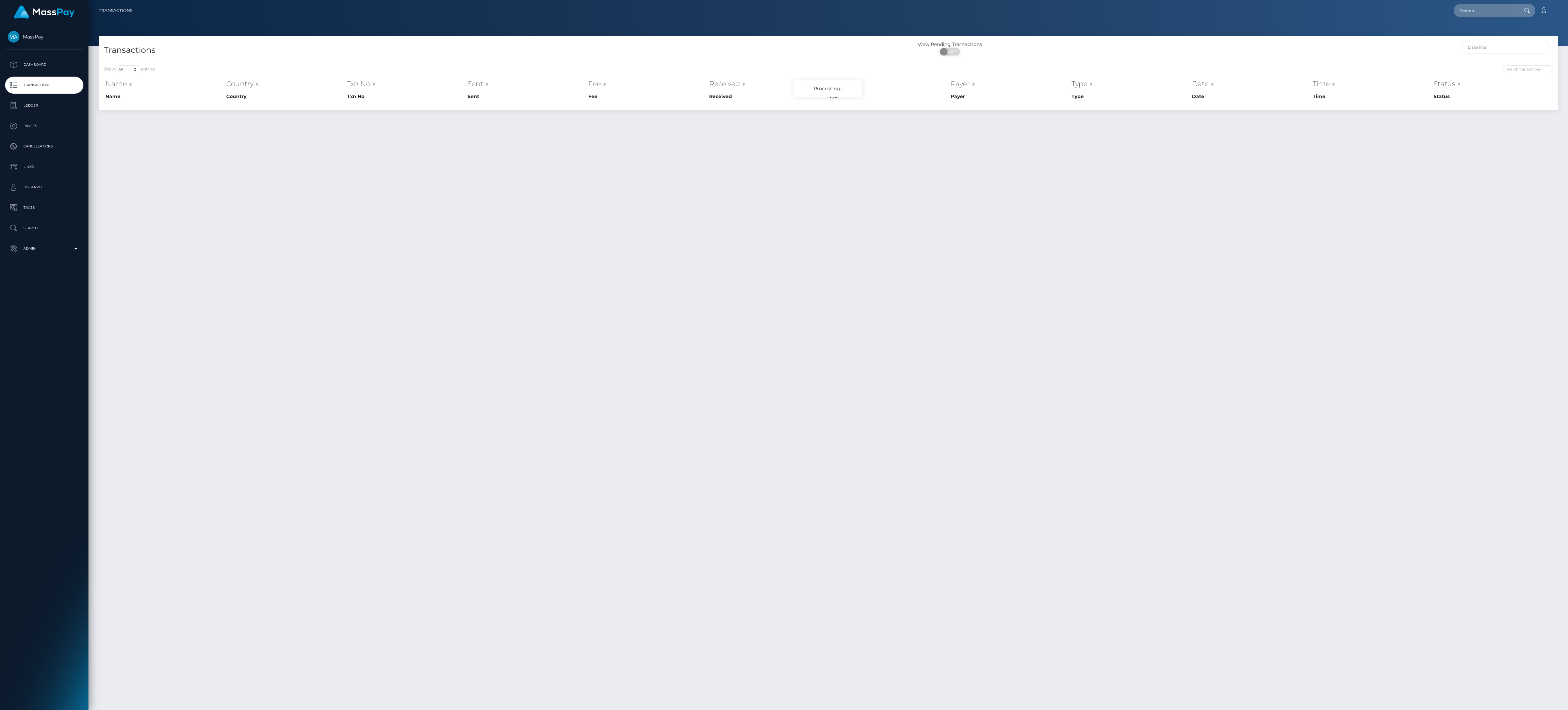
select select "-1"
click at [62, 103] on p "Ledger" at bounding box center [44, 105] width 73 height 10
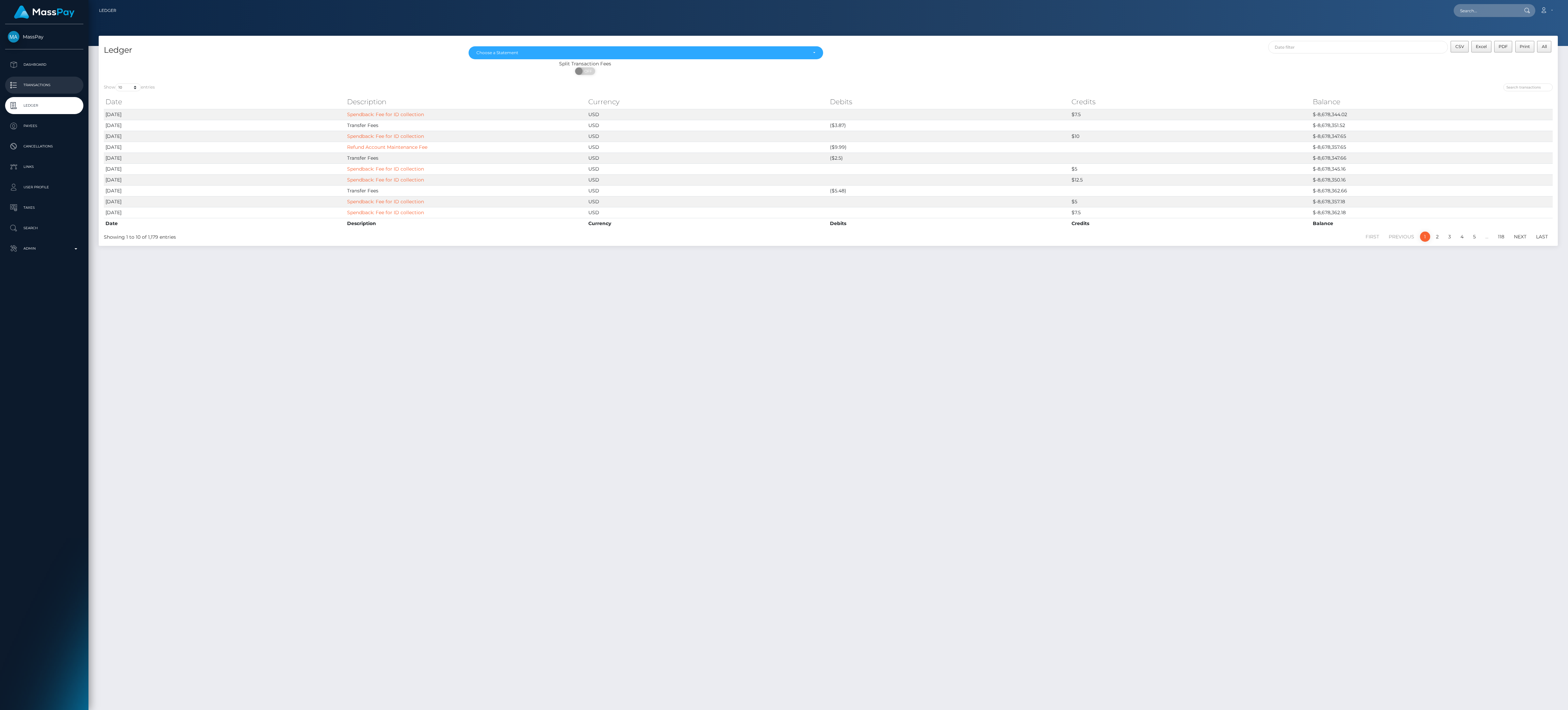
click at [69, 87] on p "Transactions" at bounding box center [44, 84] width 73 height 10
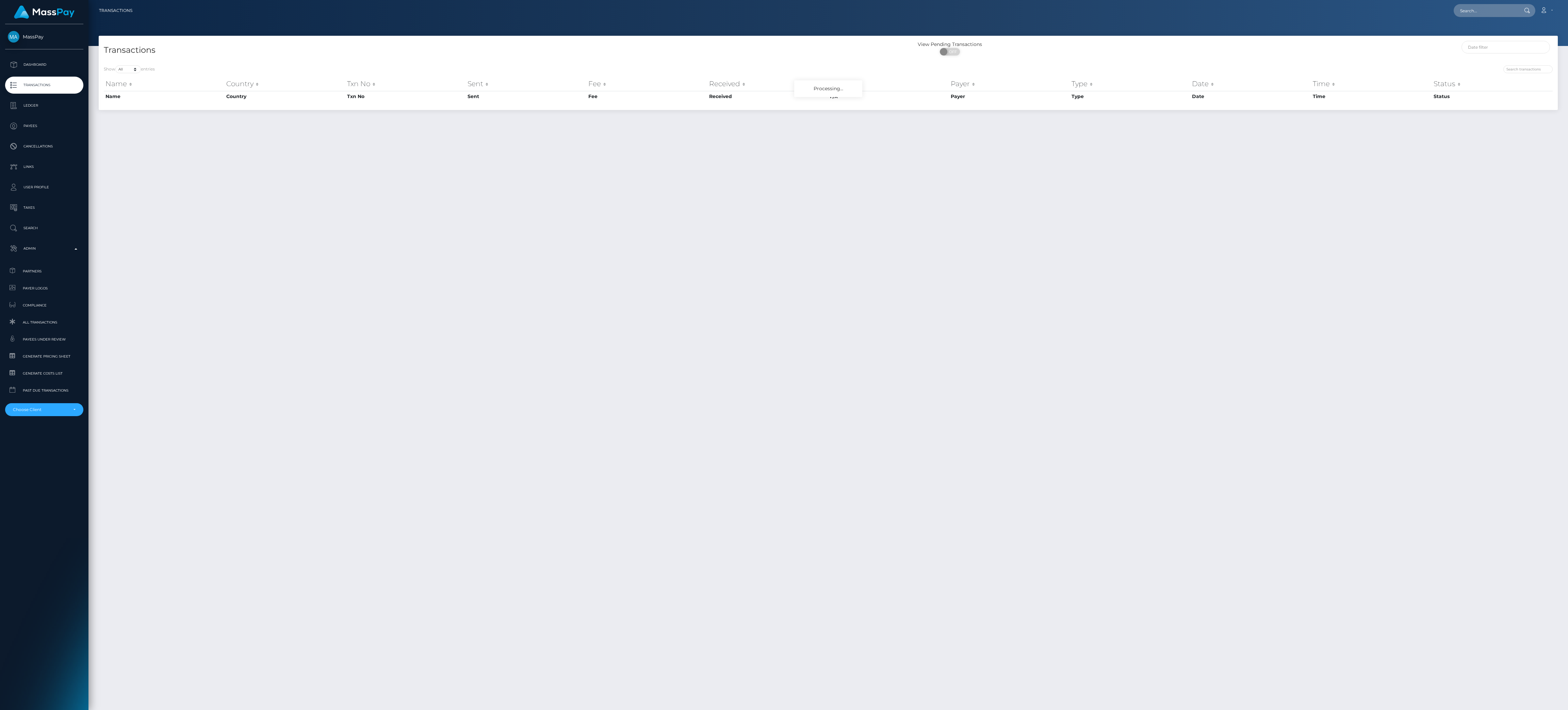
select select "-1"
drag, startPoint x: 44, startPoint y: 402, endPoint x: 44, endPoint y: 408, distance: 6.0
click at [44, 408] on li "RNetwork LLC - MassPay - Atlas Distributions - I HEALTH INNOVATION TECH CORP - …" at bounding box center [44, 407] width 79 height 18
click at [44, 408] on div "Choose Client" at bounding box center [41, 410] width 55 height 6
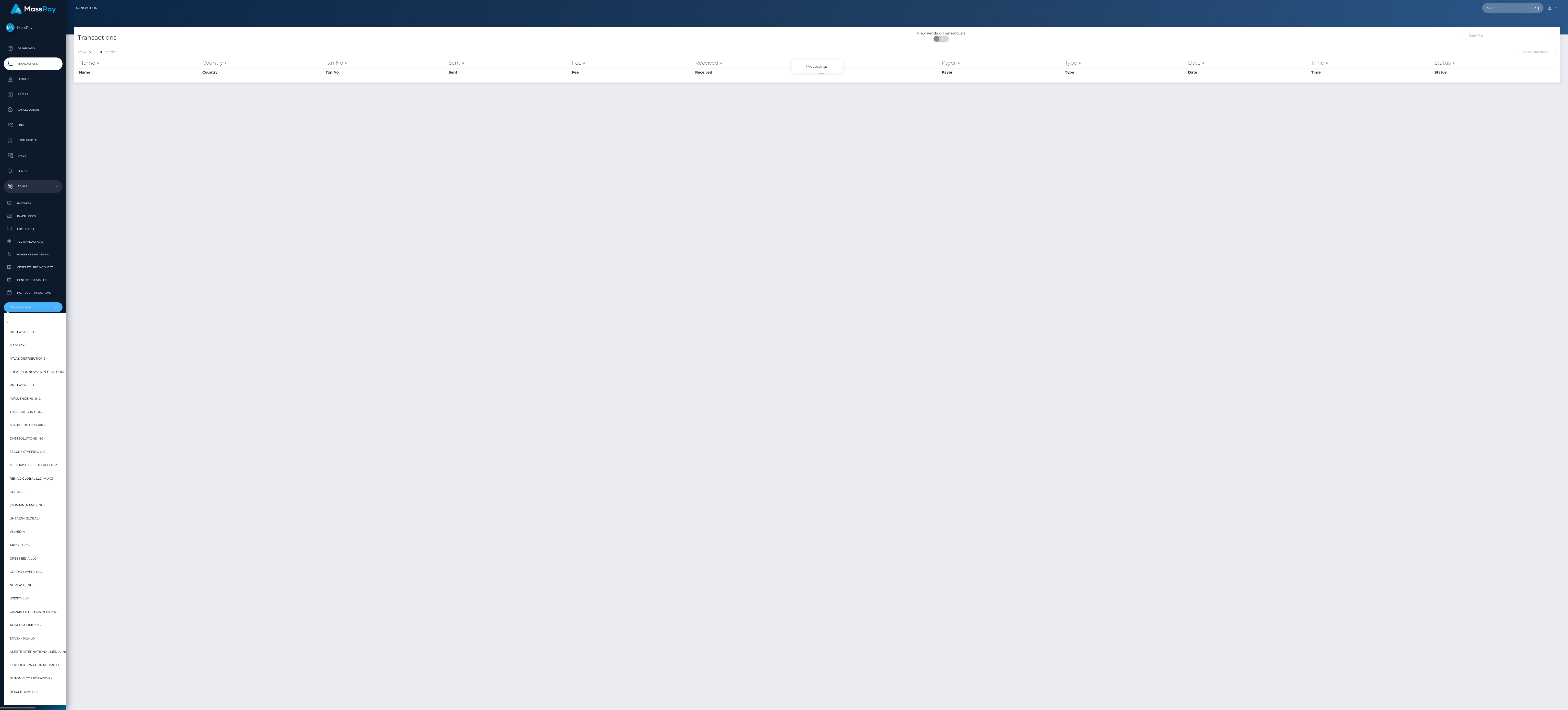
click at [46, 321] on input "Search" at bounding box center [62, 319] width 112 height 7
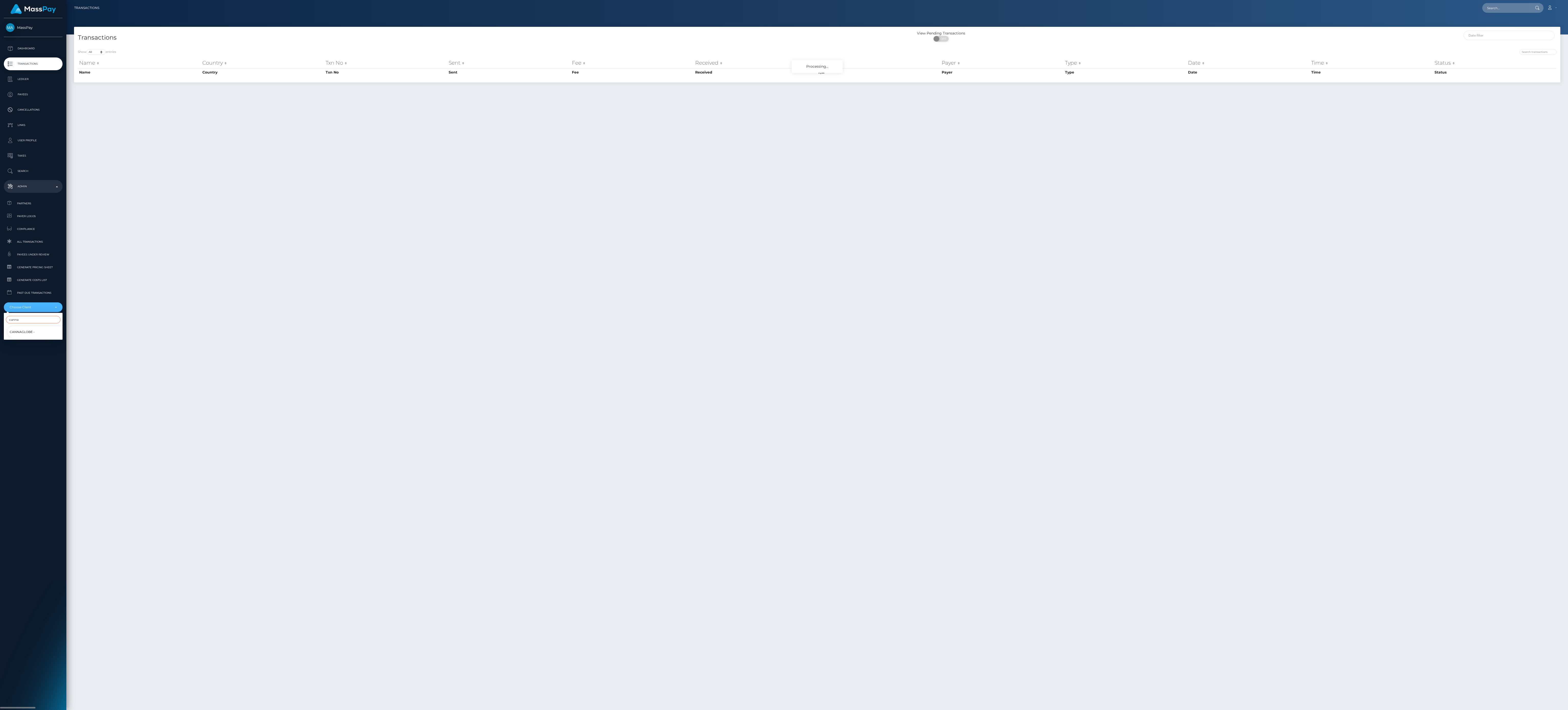
type input "canna"
click at [37, 335] on link "CannaGlobe -" at bounding box center [37, 332] width 59 height 11
select select "145"
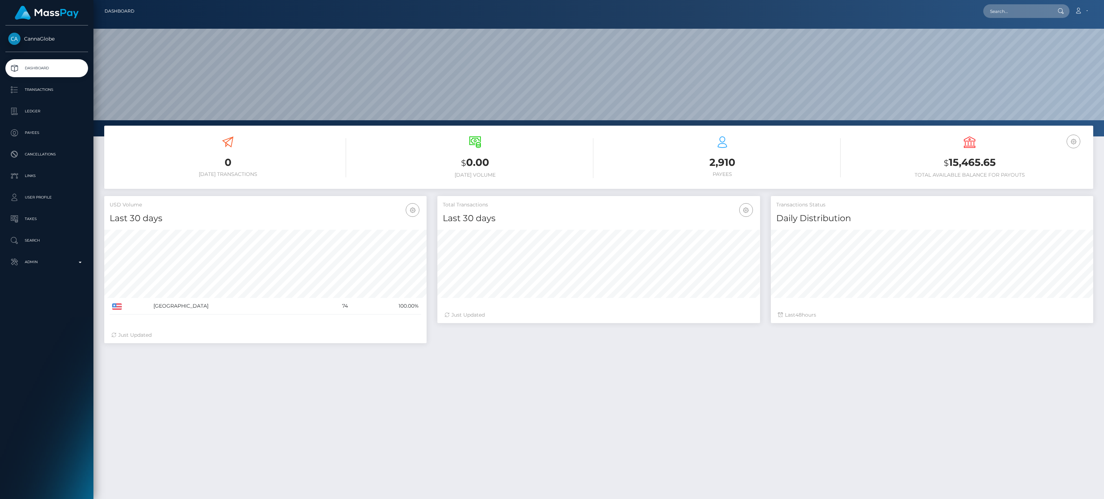
scroll to position [127, 322]
